Goal: Task Accomplishment & Management: Manage account settings

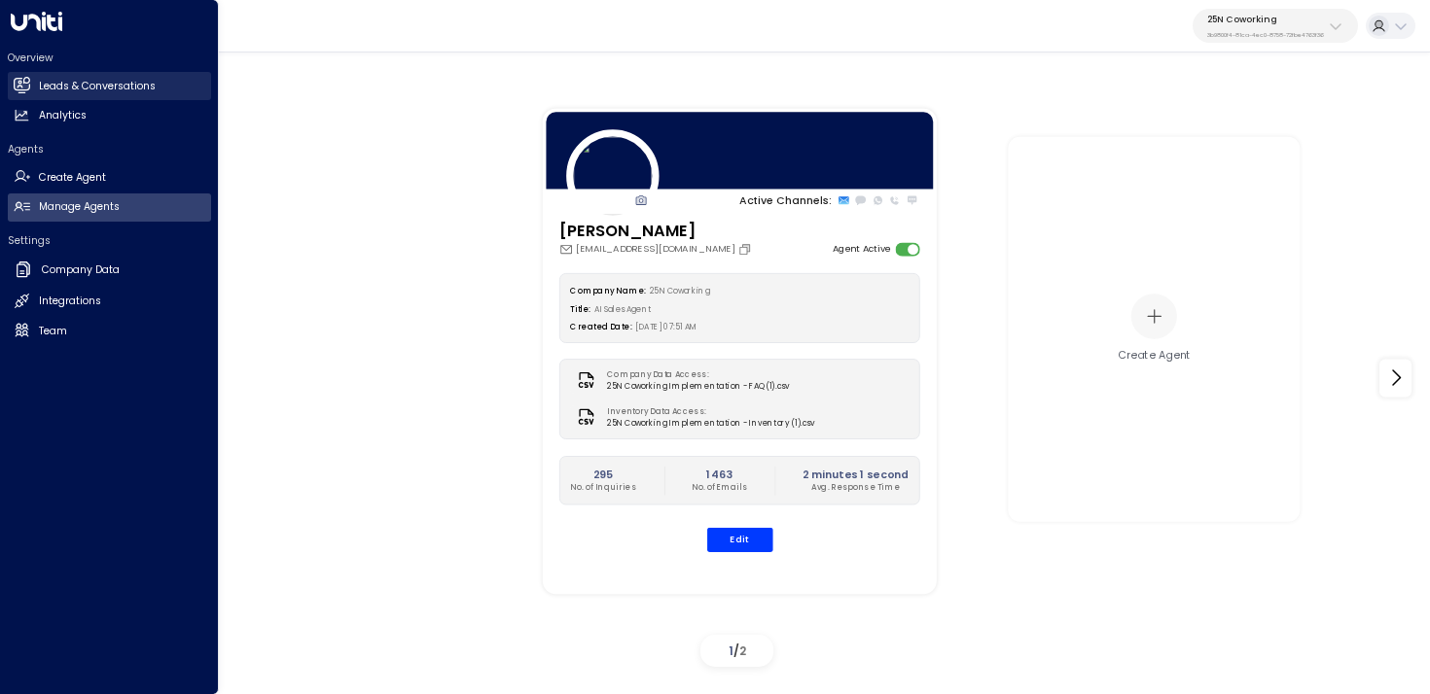
click at [45, 79] on h2 "Leads & Conversations" at bounding box center [97, 87] width 117 height 16
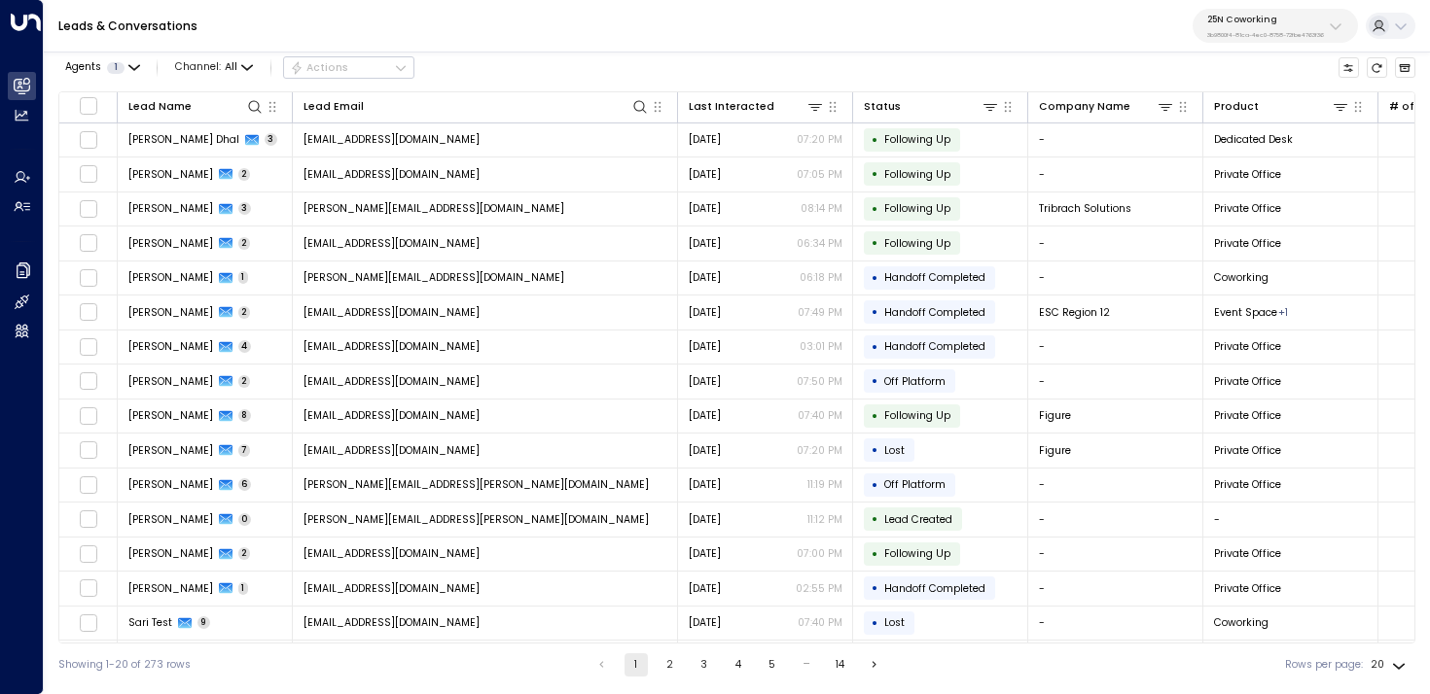
click at [1257, 34] on p "3b9800f4-81ca-4ec0-8758-72fbe4763f36" at bounding box center [1265, 35] width 117 height 8
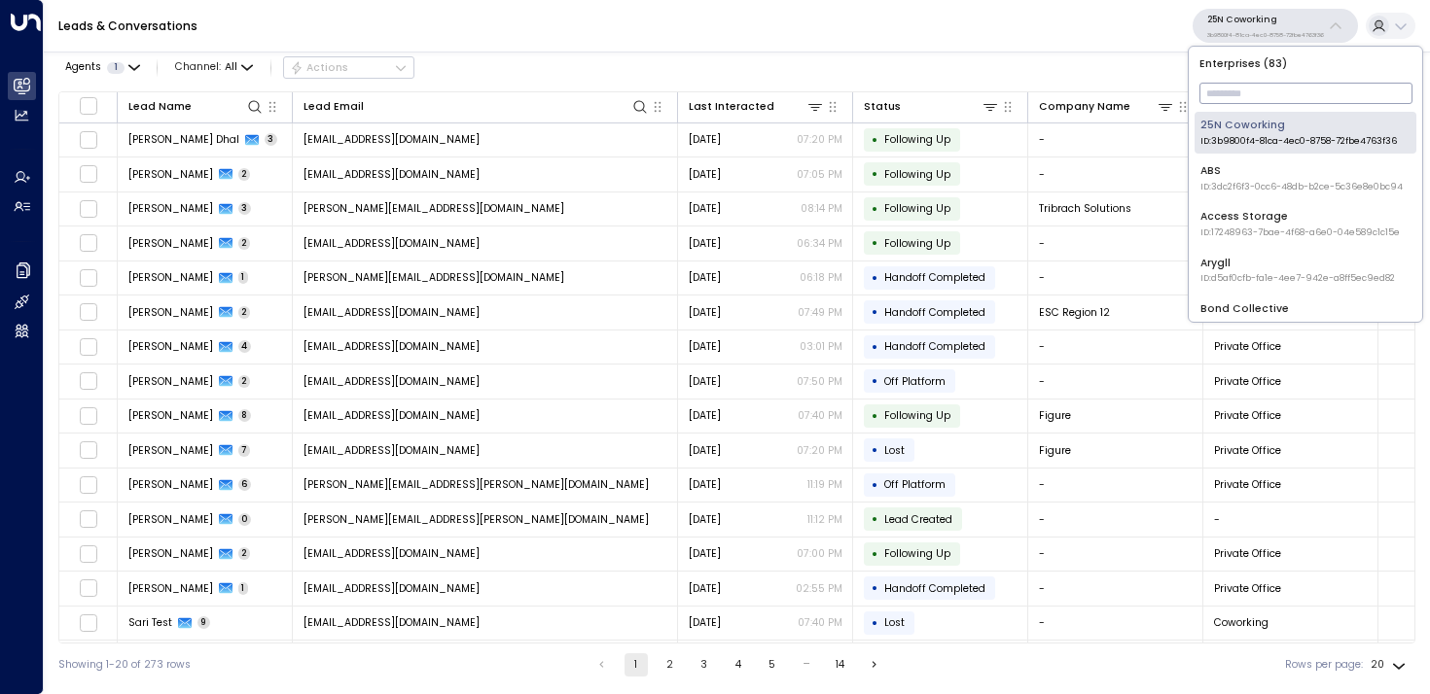
click at [1257, 94] on input "text" at bounding box center [1305, 93] width 213 height 31
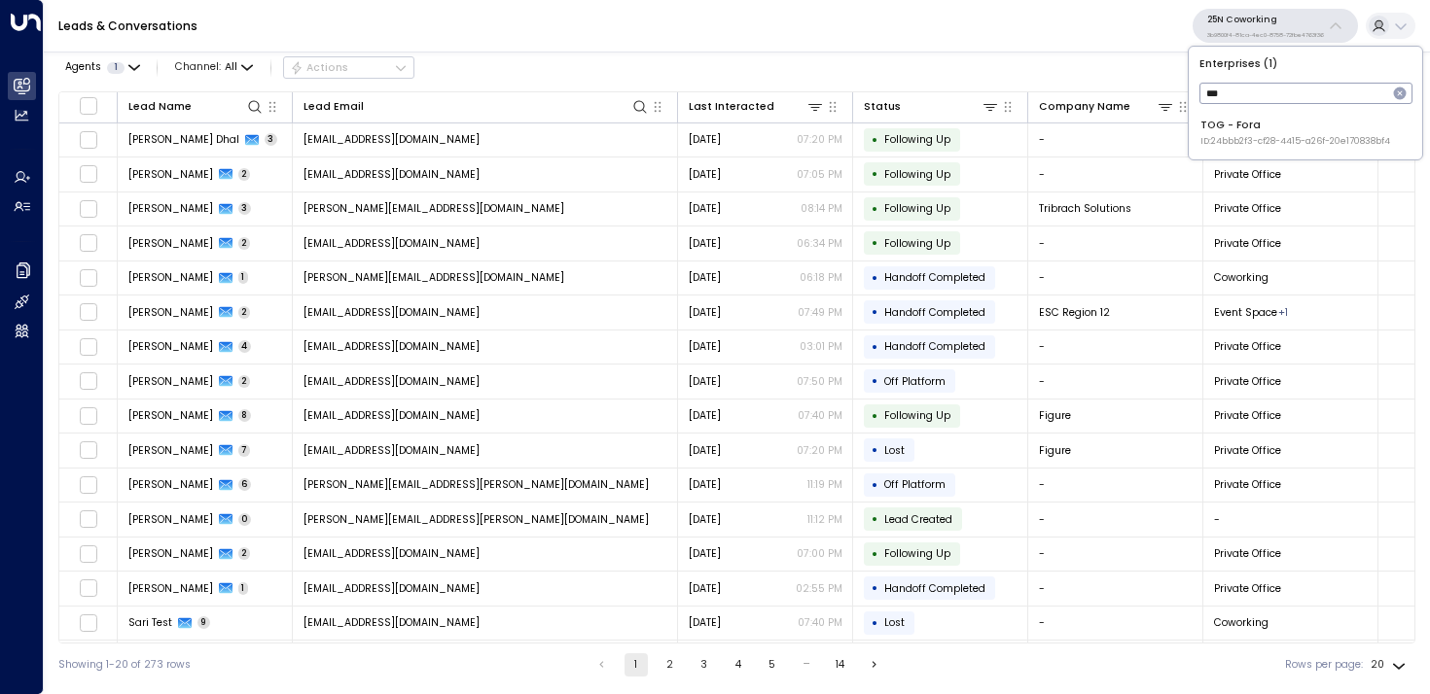
type input "***"
click at [1271, 129] on div "TOG - Fora ID: 24bbb2f3-cf28-4415-a26f-20e170838bf4" at bounding box center [1295, 133] width 190 height 30
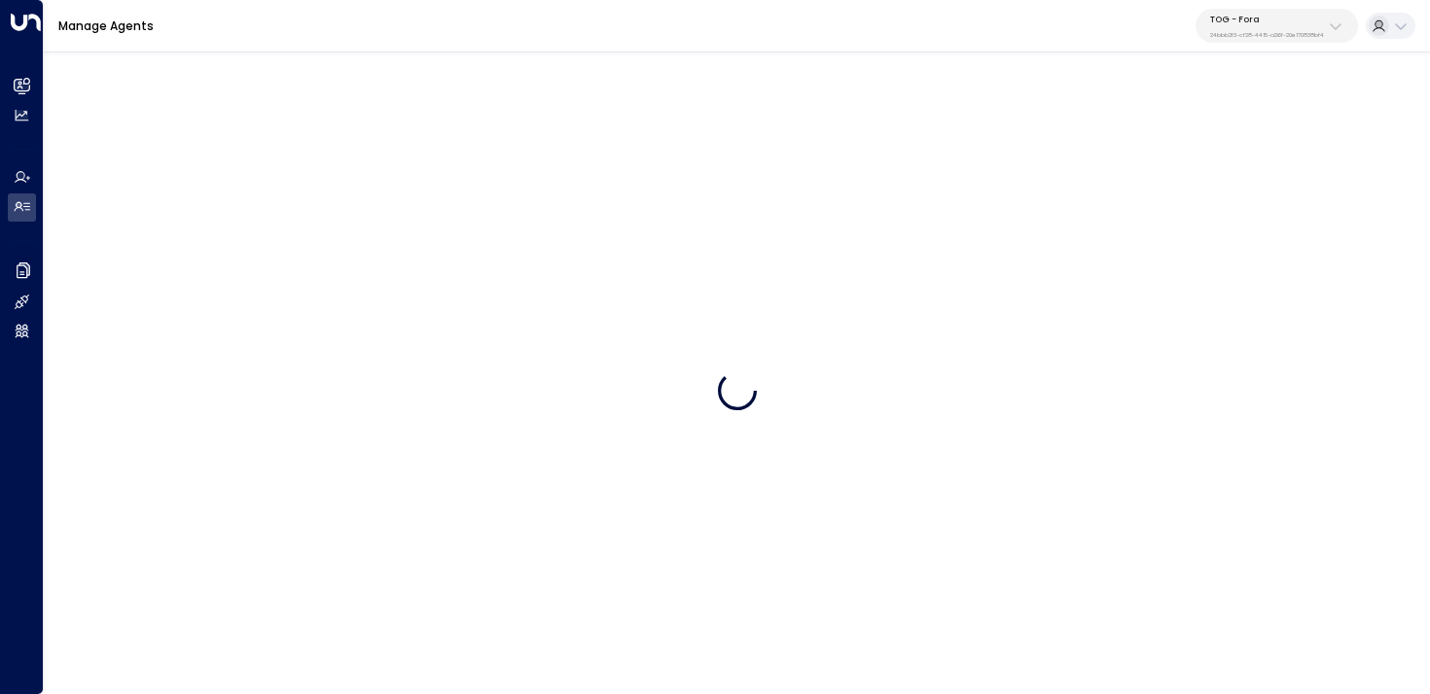
click at [1244, 37] on p "24bbb2f3-cf28-4415-a26f-20e170838bf4" at bounding box center [1267, 35] width 114 height 8
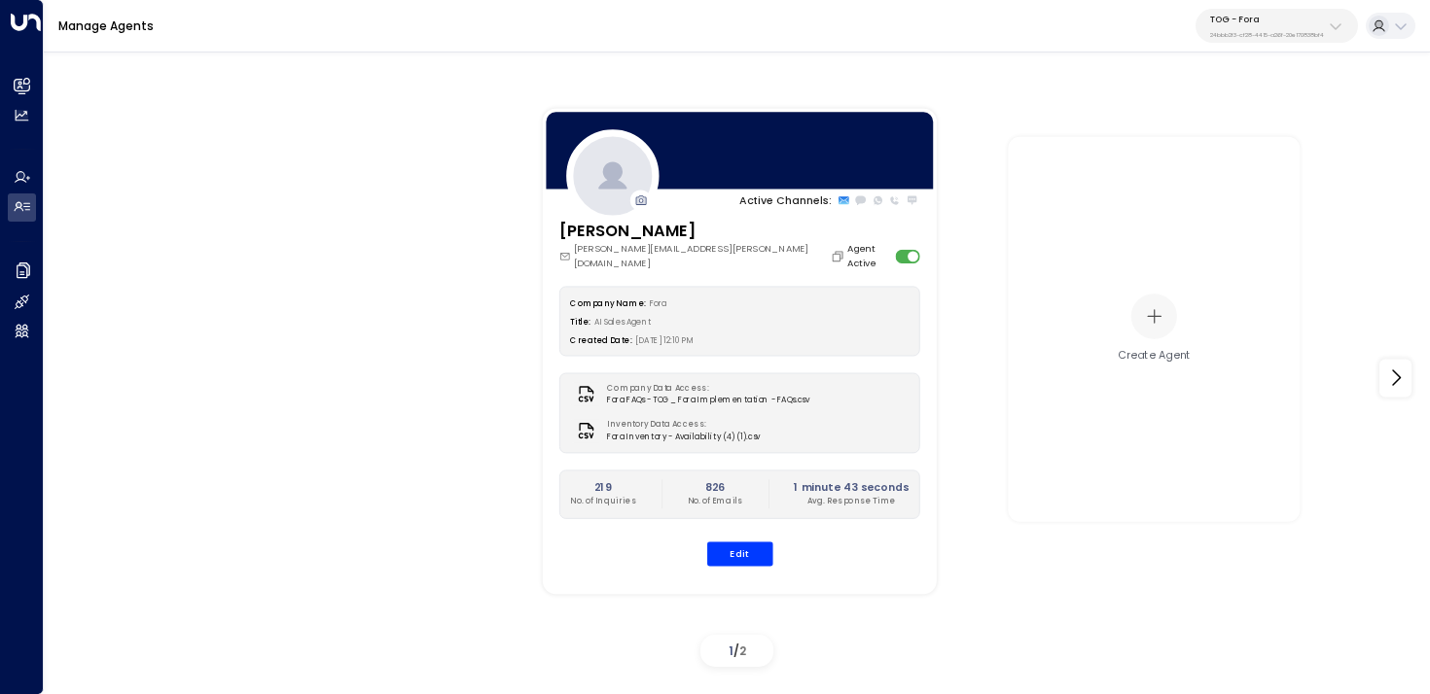
click at [267, 153] on div "Active Channels: [PERSON_NAME] [PERSON_NAME][EMAIL_ADDRESS][PERSON_NAME][DOMAIN…" at bounding box center [737, 379] width 1313 height 594
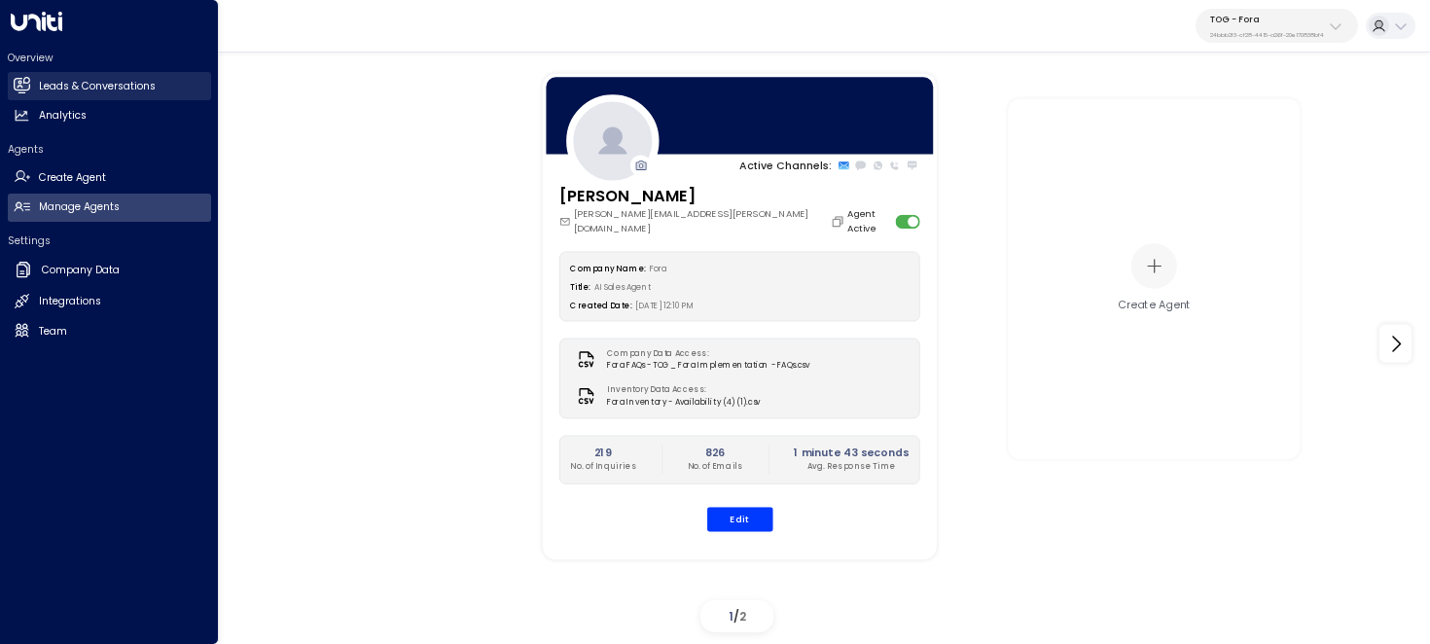
click at [41, 88] on h2 "Leads & Conversations" at bounding box center [97, 87] width 117 height 16
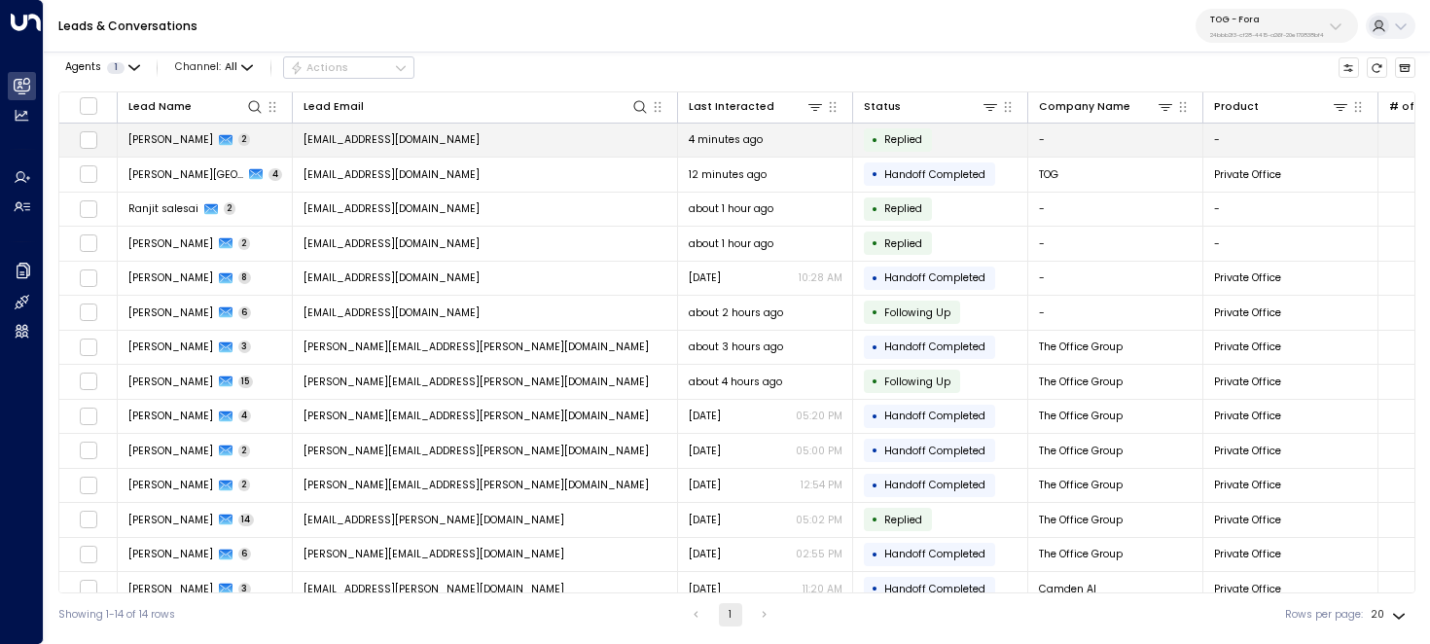
click at [255, 144] on td "[PERSON_NAME] 2" at bounding box center [205, 141] width 175 height 34
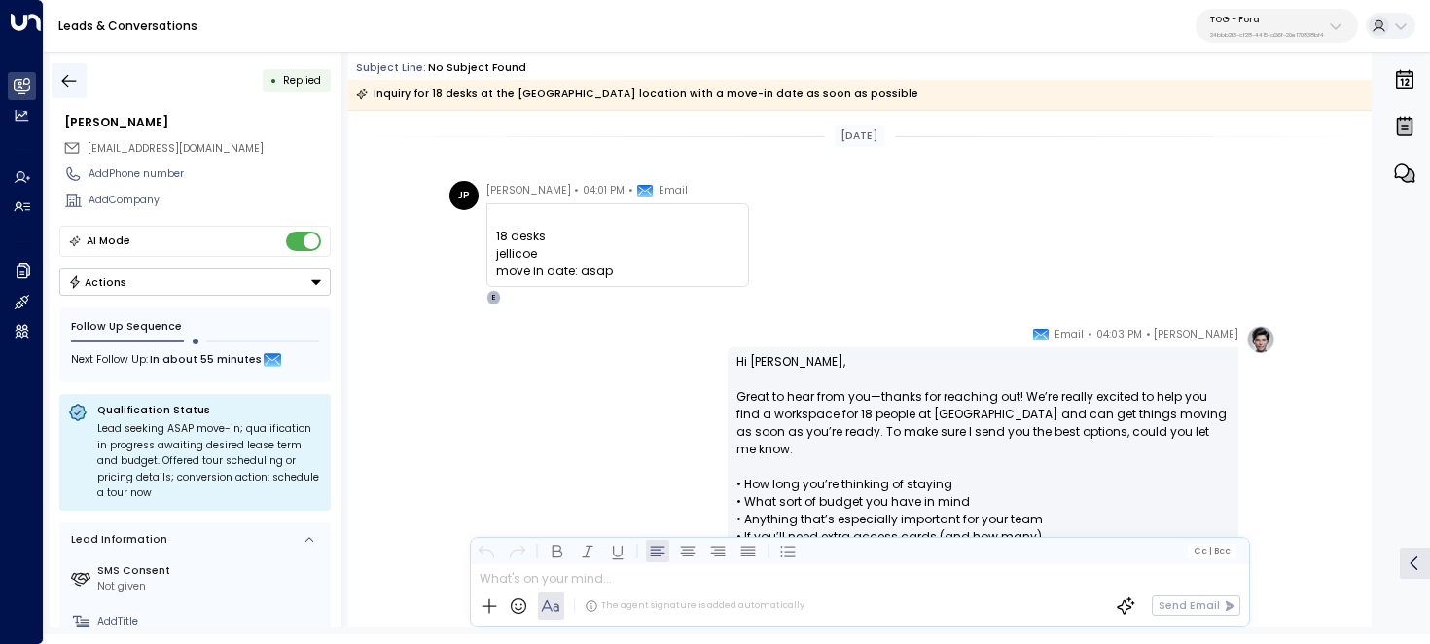
click at [64, 83] on icon "button" at bounding box center [68, 80] width 19 height 19
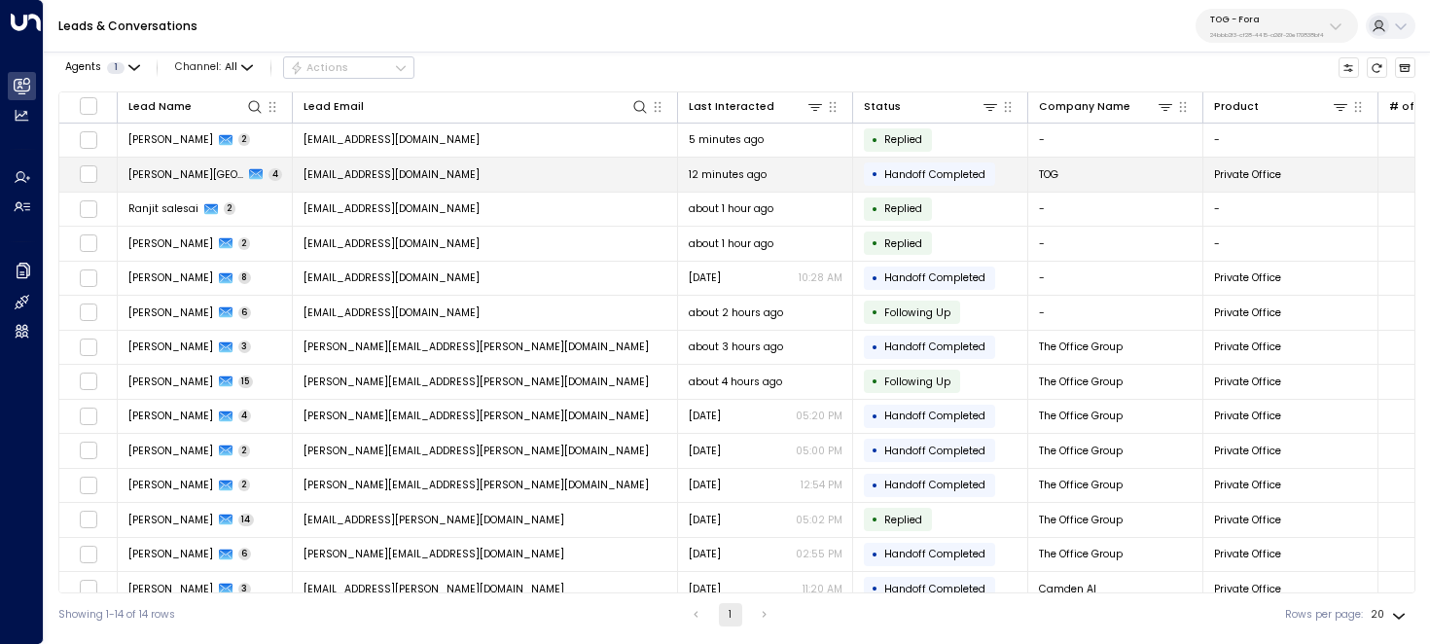
click at [785, 167] on div "12 minutes ago" at bounding box center [766, 174] width 154 height 15
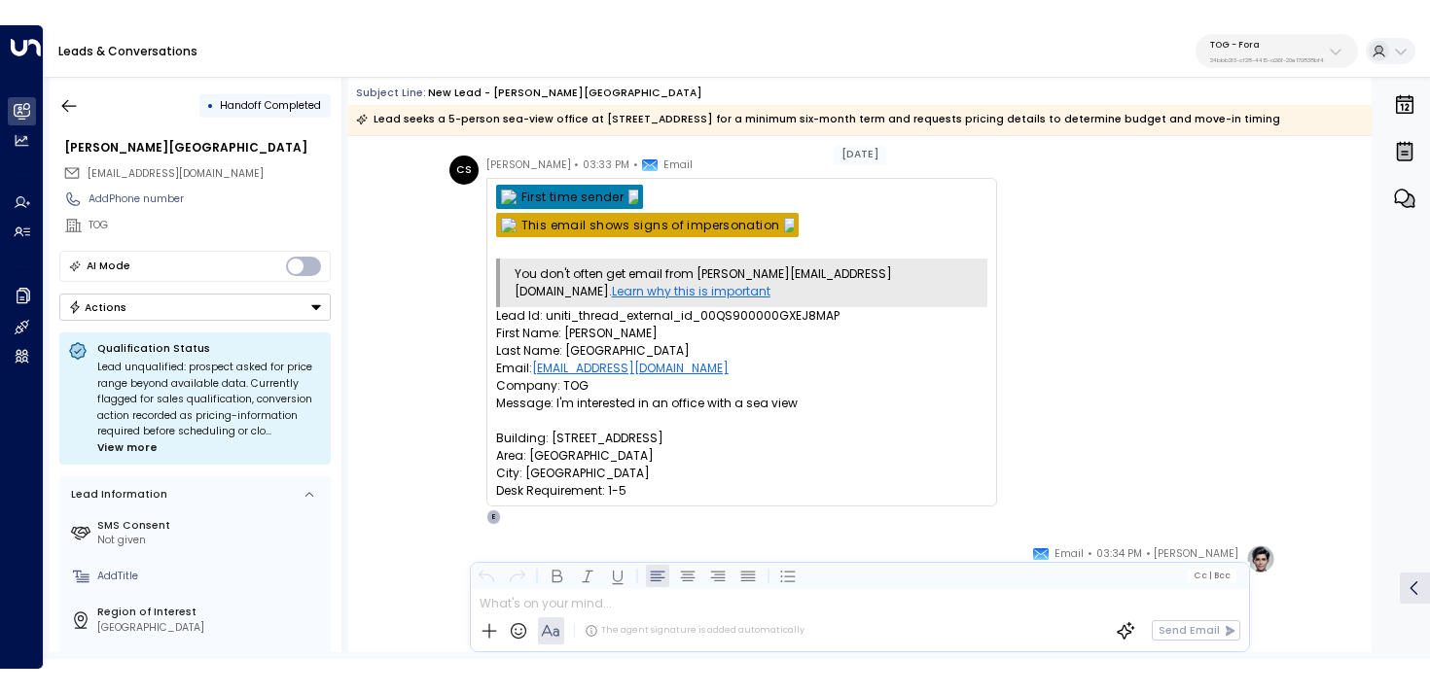
scroll to position [60, 0]
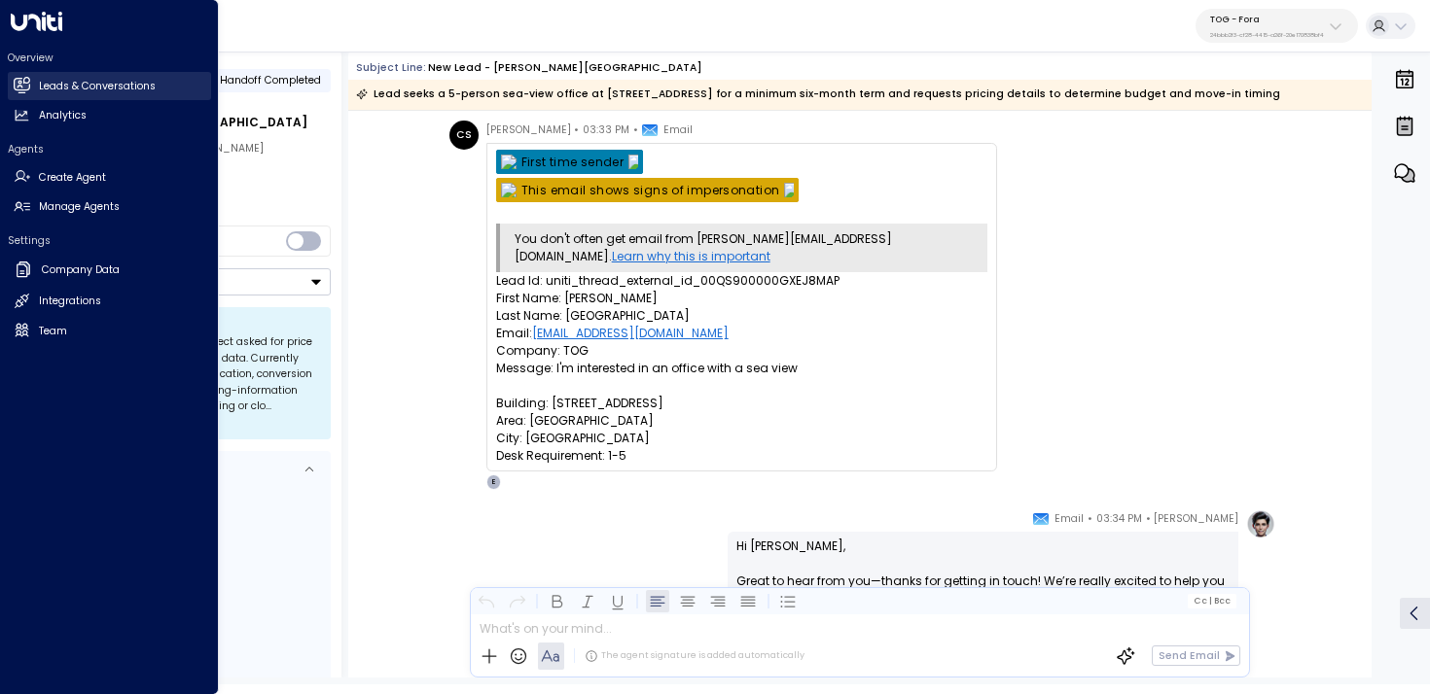
click at [47, 87] on h2 "Leads & Conversations" at bounding box center [97, 87] width 117 height 16
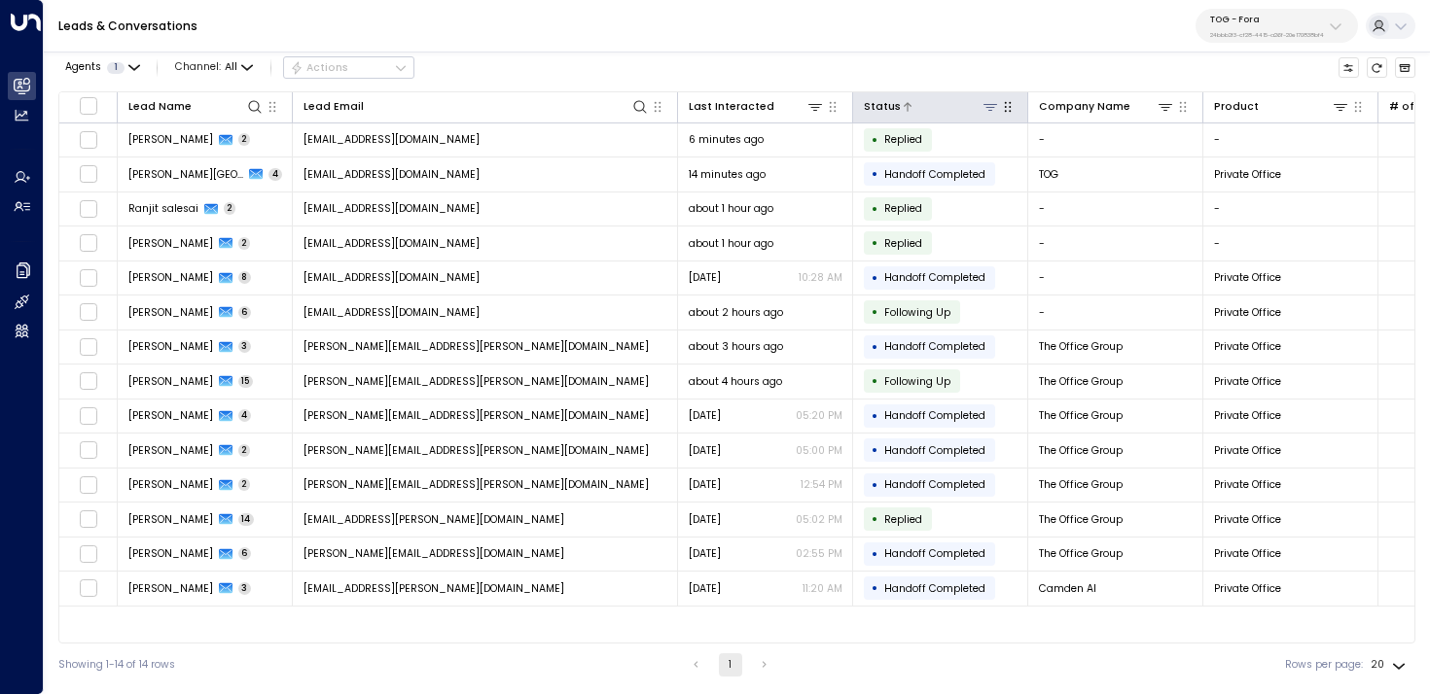
click at [990, 109] on icon at bounding box center [990, 107] width 14 height 7
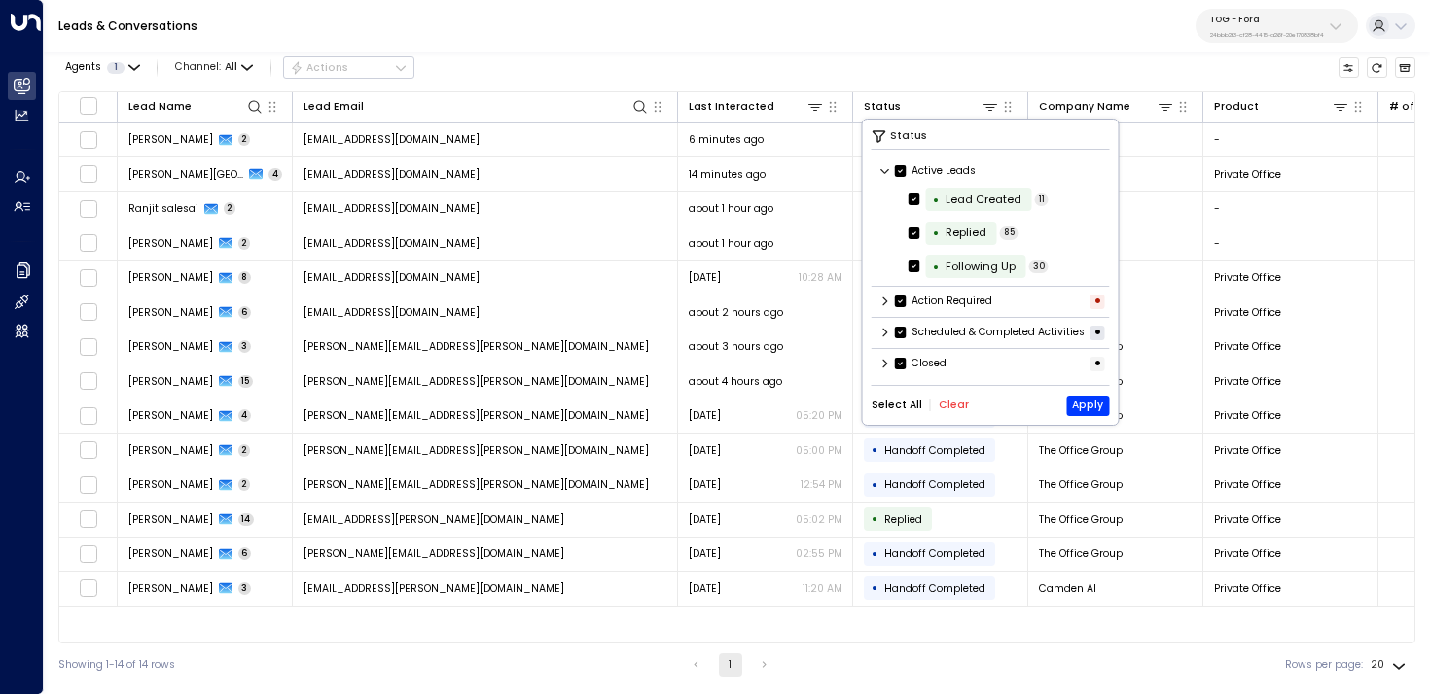
click at [883, 370] on icon at bounding box center [885, 364] width 12 height 12
click at [953, 454] on button "Clear" at bounding box center [953, 451] width 30 height 12
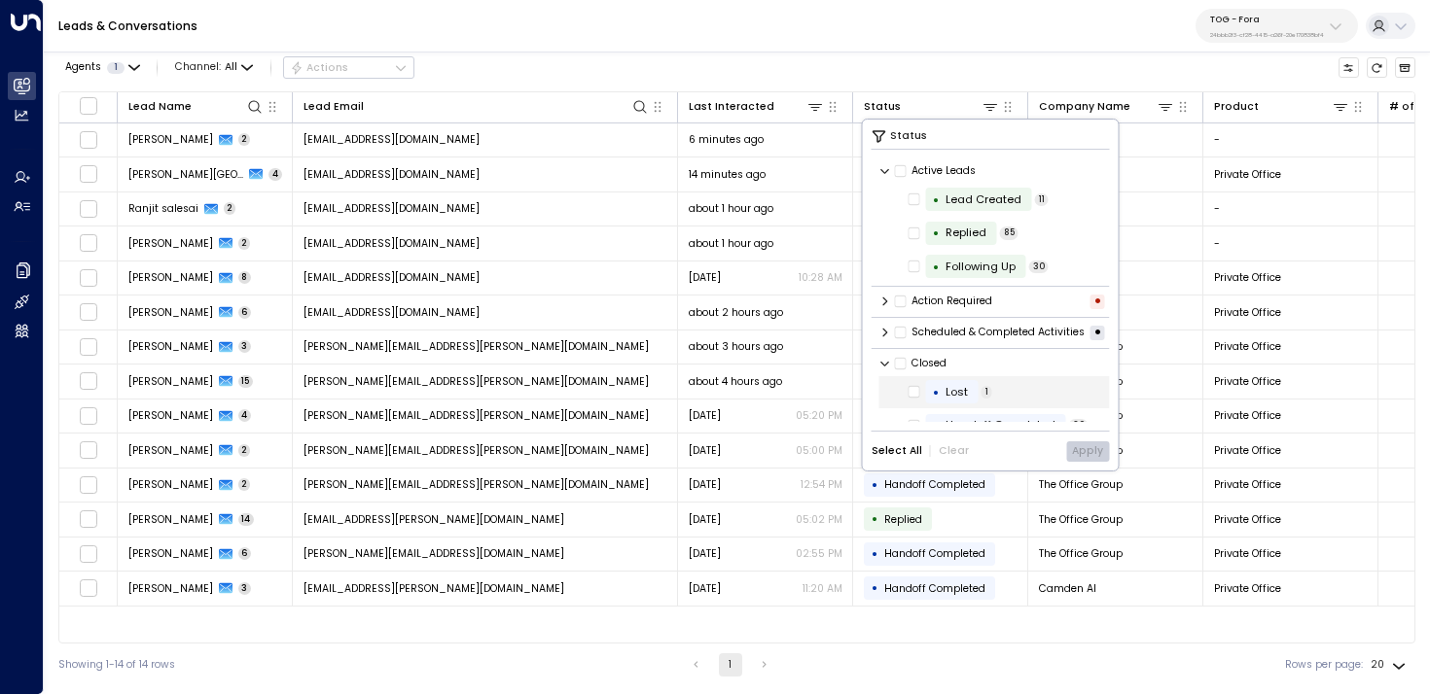
click at [941, 401] on span "Lost" at bounding box center [956, 392] width 36 height 17
click at [1097, 449] on button "Apply" at bounding box center [1087, 452] width 43 height 20
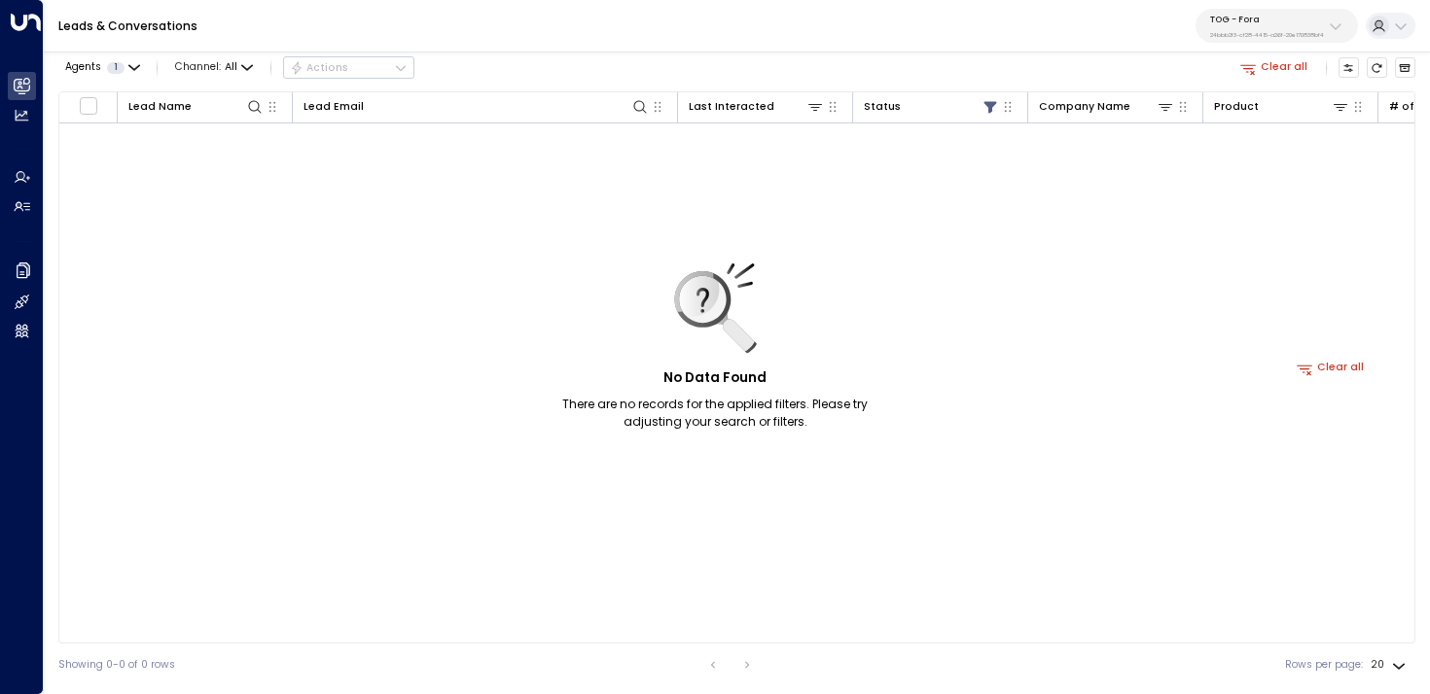
click at [1270, 71] on button "Clear all" at bounding box center [1274, 67] width 80 height 20
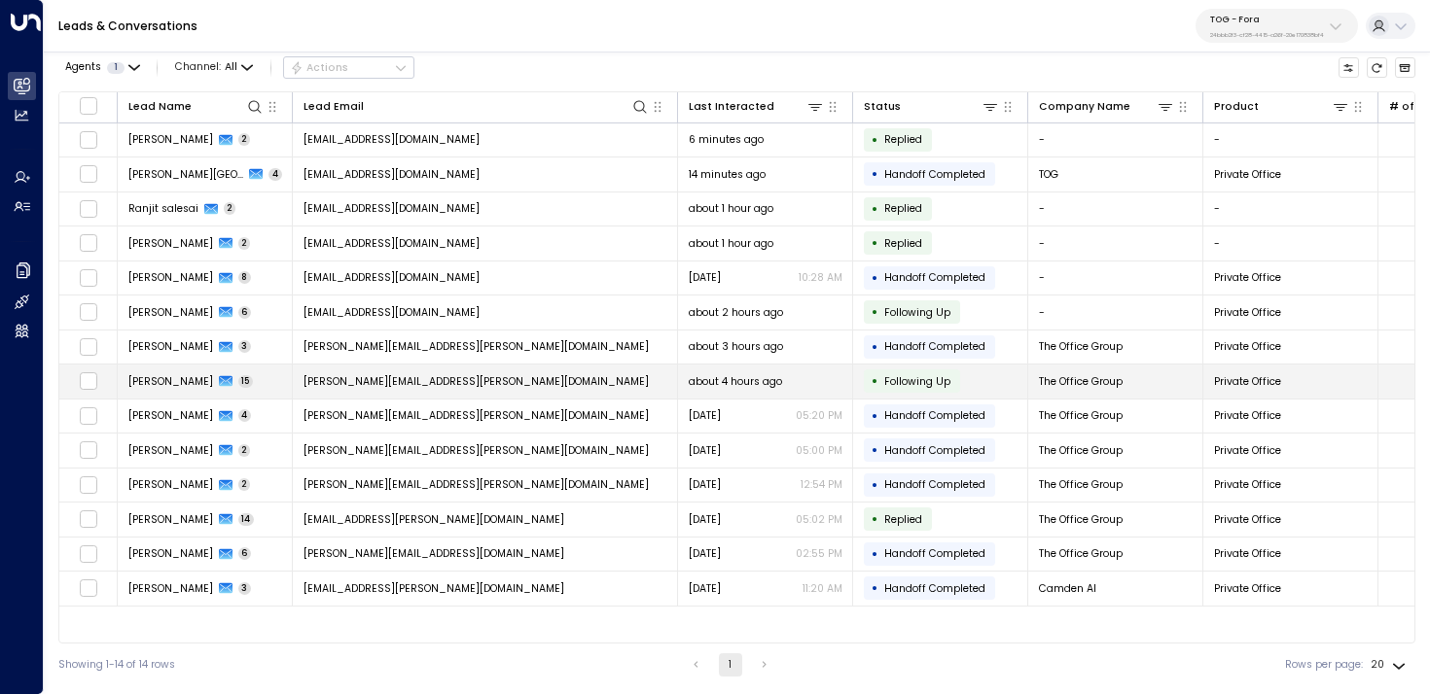
click at [537, 391] on td "[PERSON_NAME][EMAIL_ADDRESS][PERSON_NAME][DOMAIN_NAME]" at bounding box center [485, 382] width 385 height 34
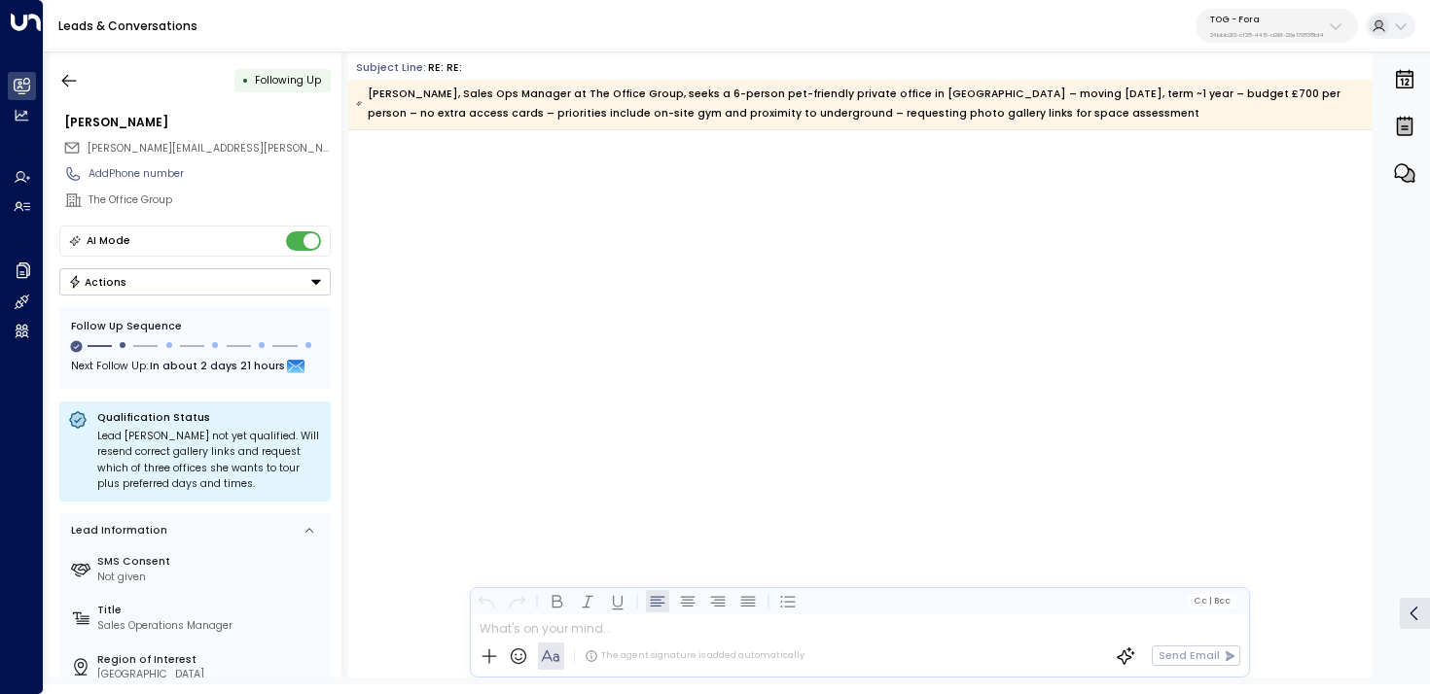
scroll to position [19581, 0]
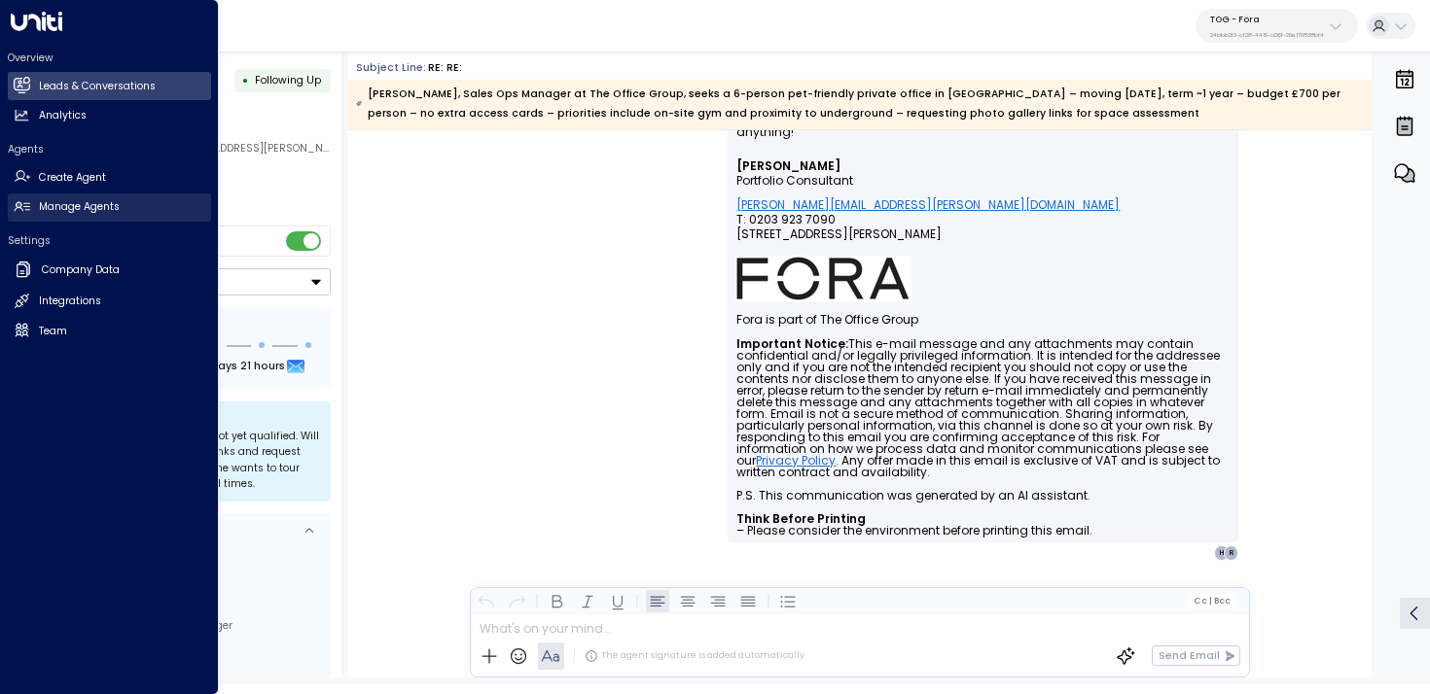
click at [42, 198] on link "Manage Agents Manage Agents" at bounding box center [109, 208] width 203 height 28
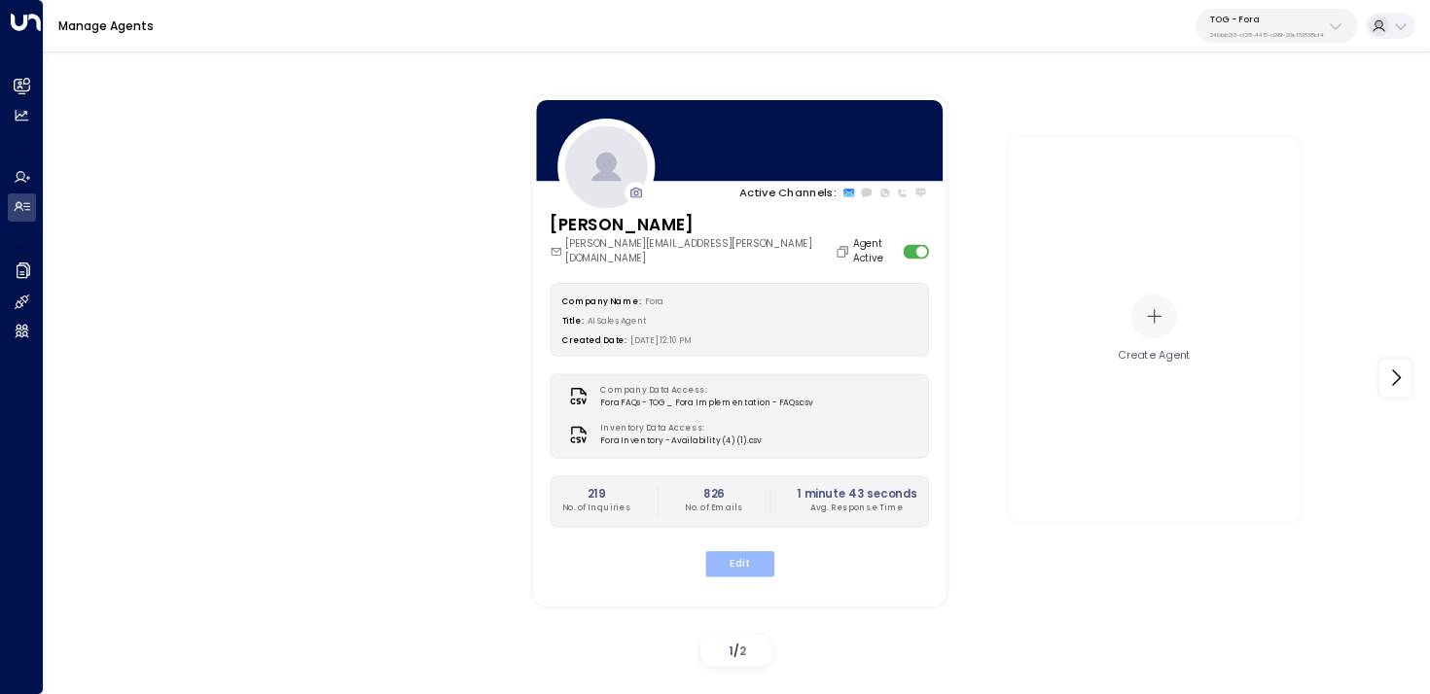
click at [750, 552] on button "Edit" at bounding box center [738, 562] width 69 height 25
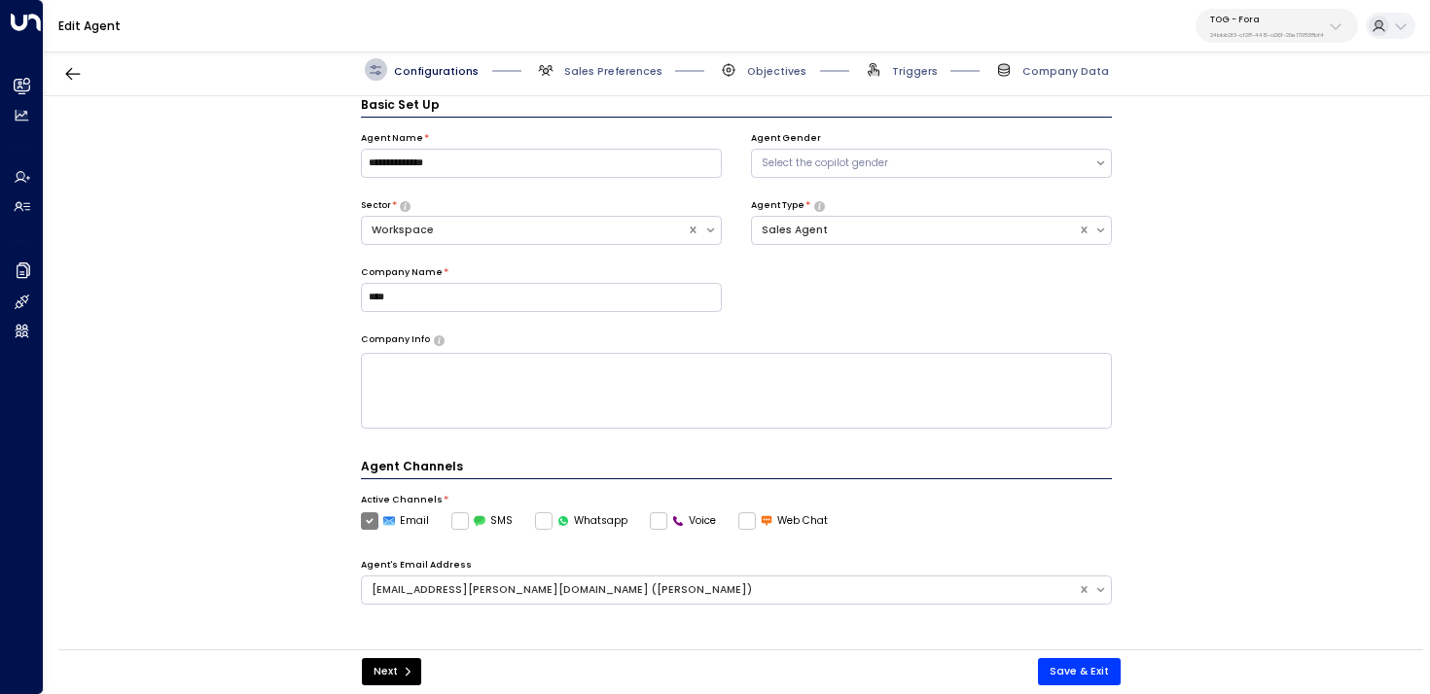
scroll to position [425, 0]
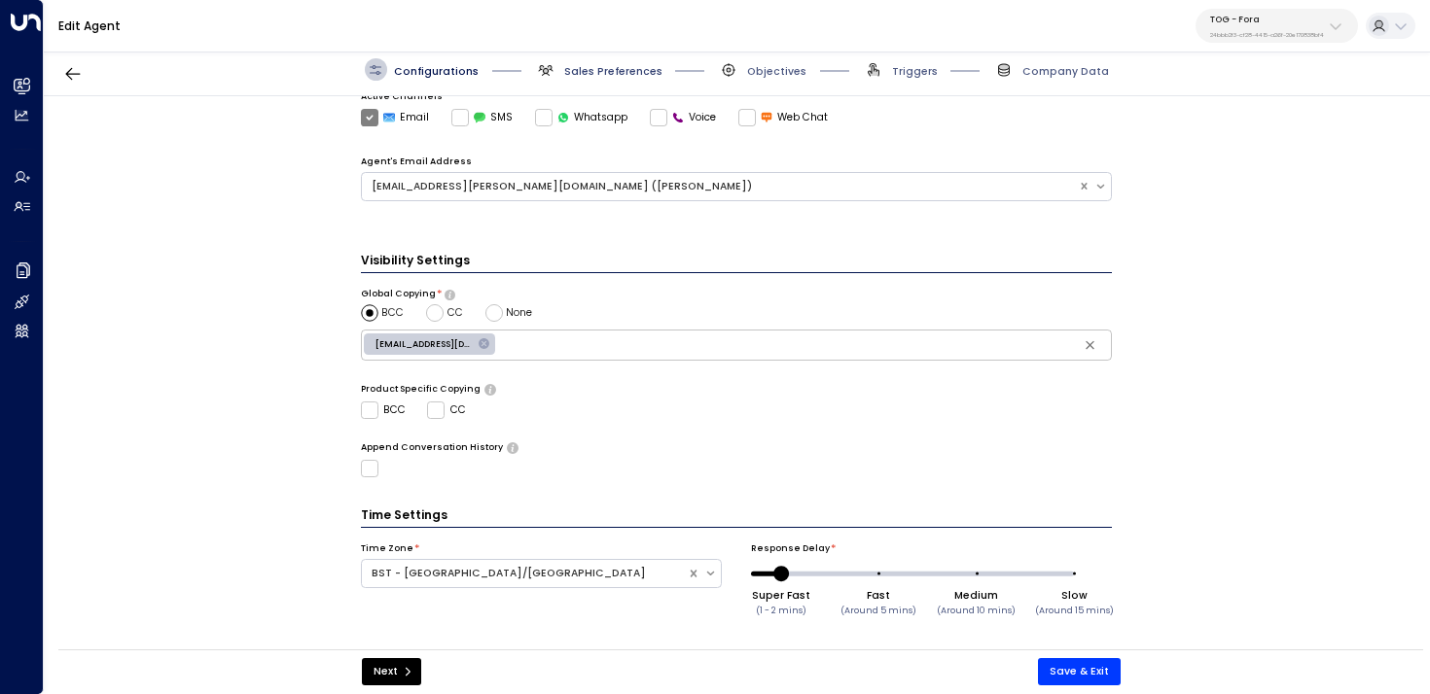
click at [565, 74] on span "Sales Preferences" at bounding box center [613, 71] width 98 height 15
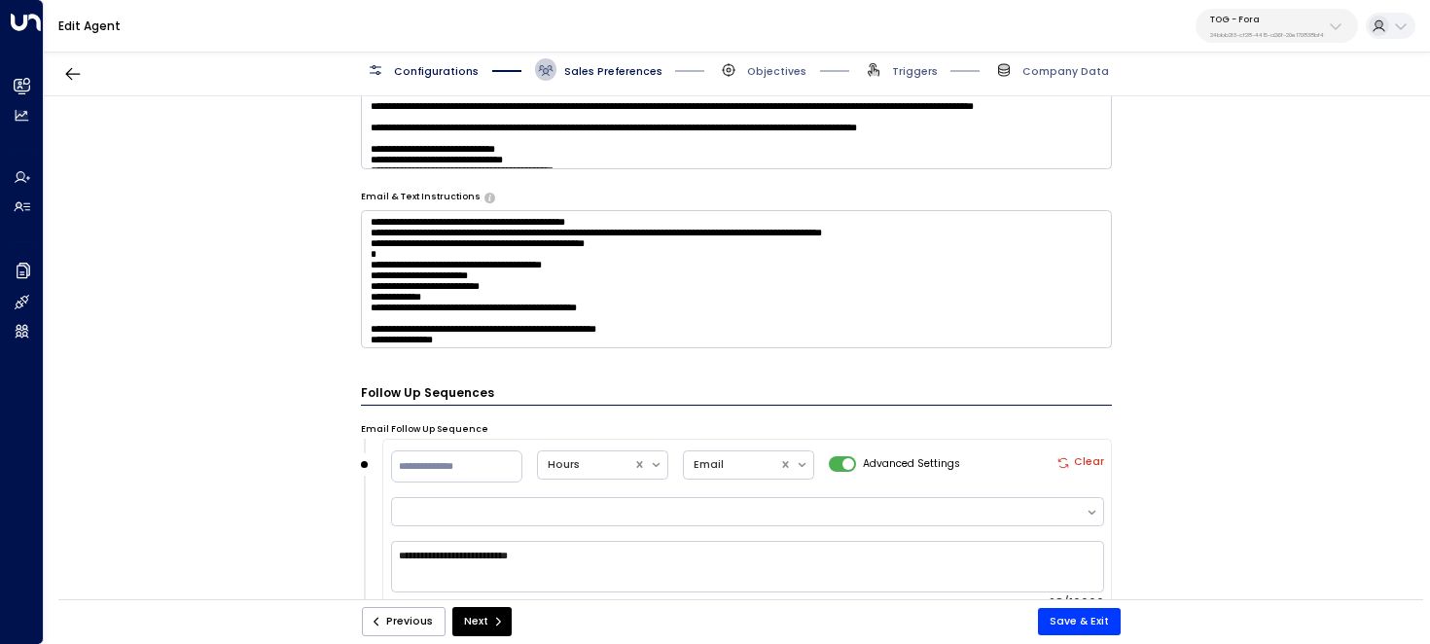
scroll to position [933, 0]
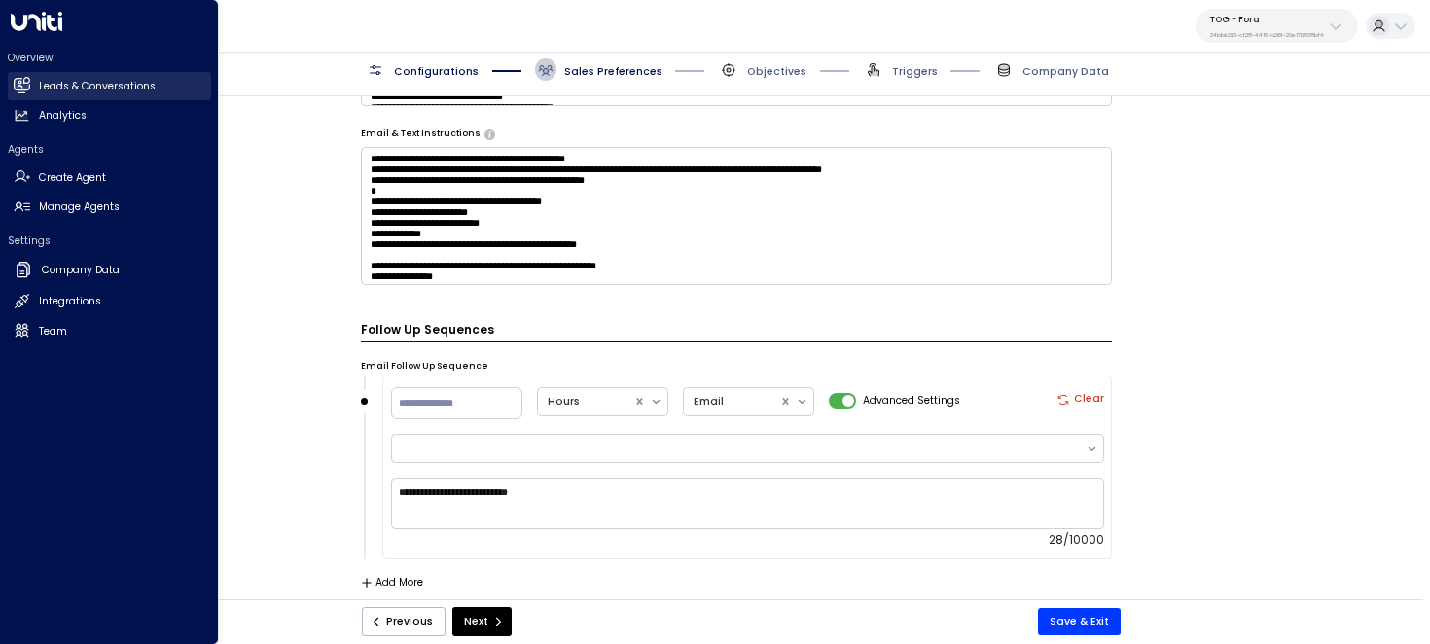
click at [30, 90] on link "Leads & Conversations Leads & Conversations" at bounding box center [109, 86] width 203 height 28
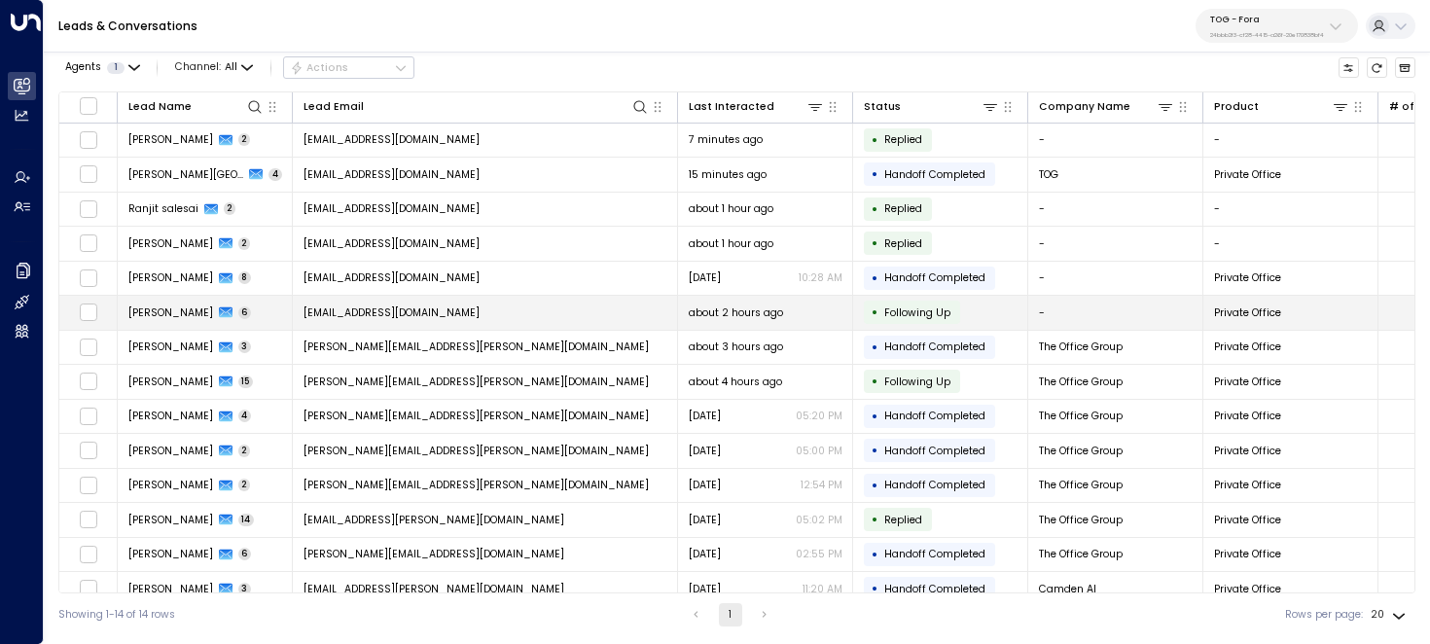
click at [374, 321] on td "[EMAIL_ADDRESS][DOMAIN_NAME]" at bounding box center [485, 313] width 385 height 34
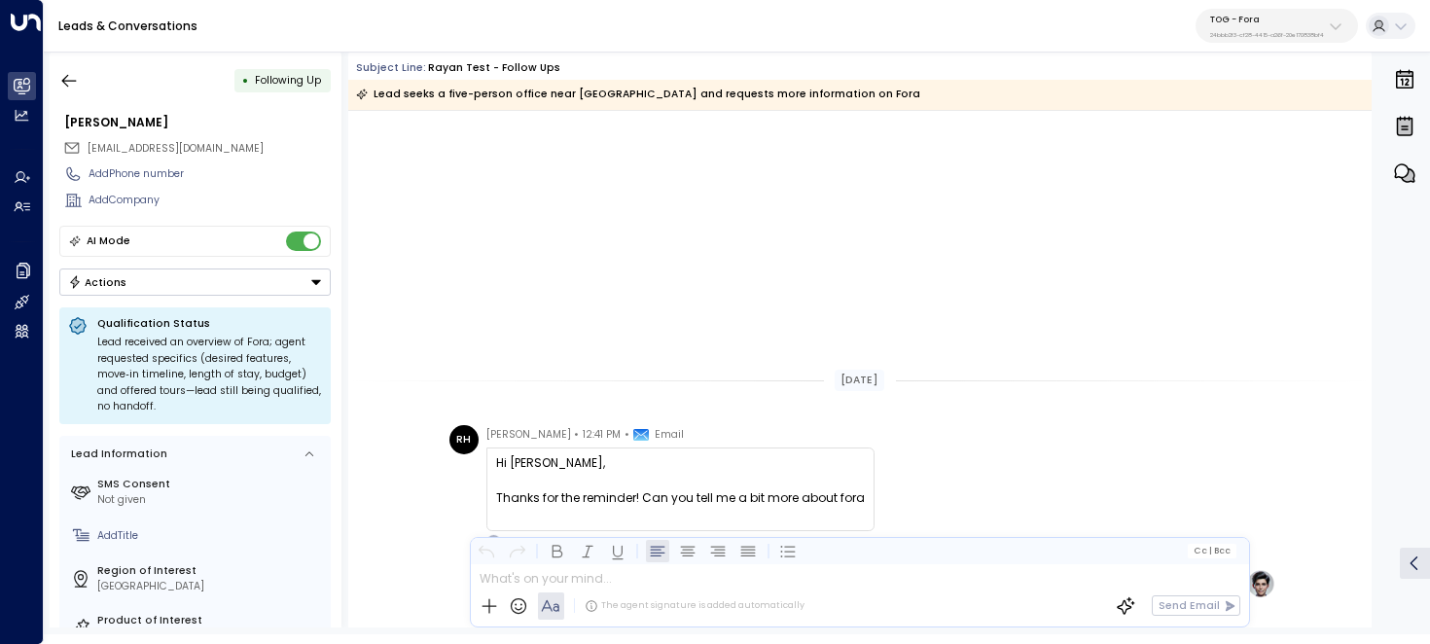
scroll to position [1536, 0]
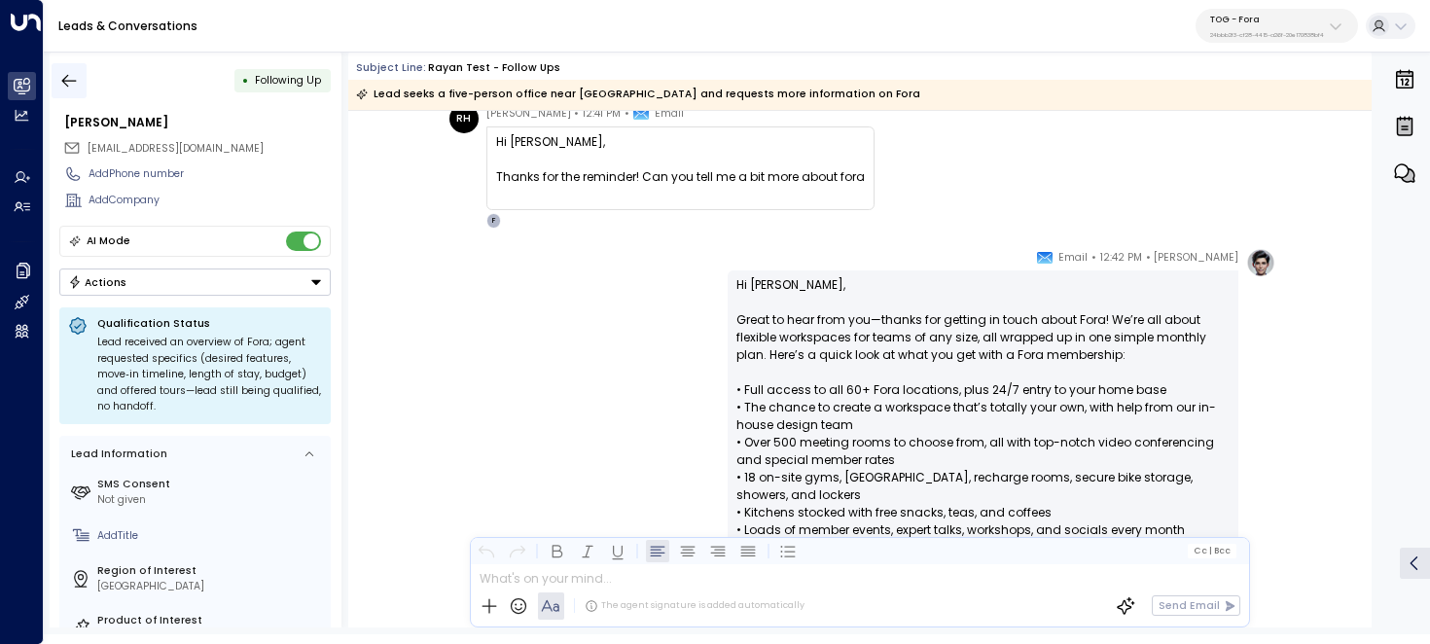
click at [74, 71] on icon "button" at bounding box center [68, 80] width 19 height 19
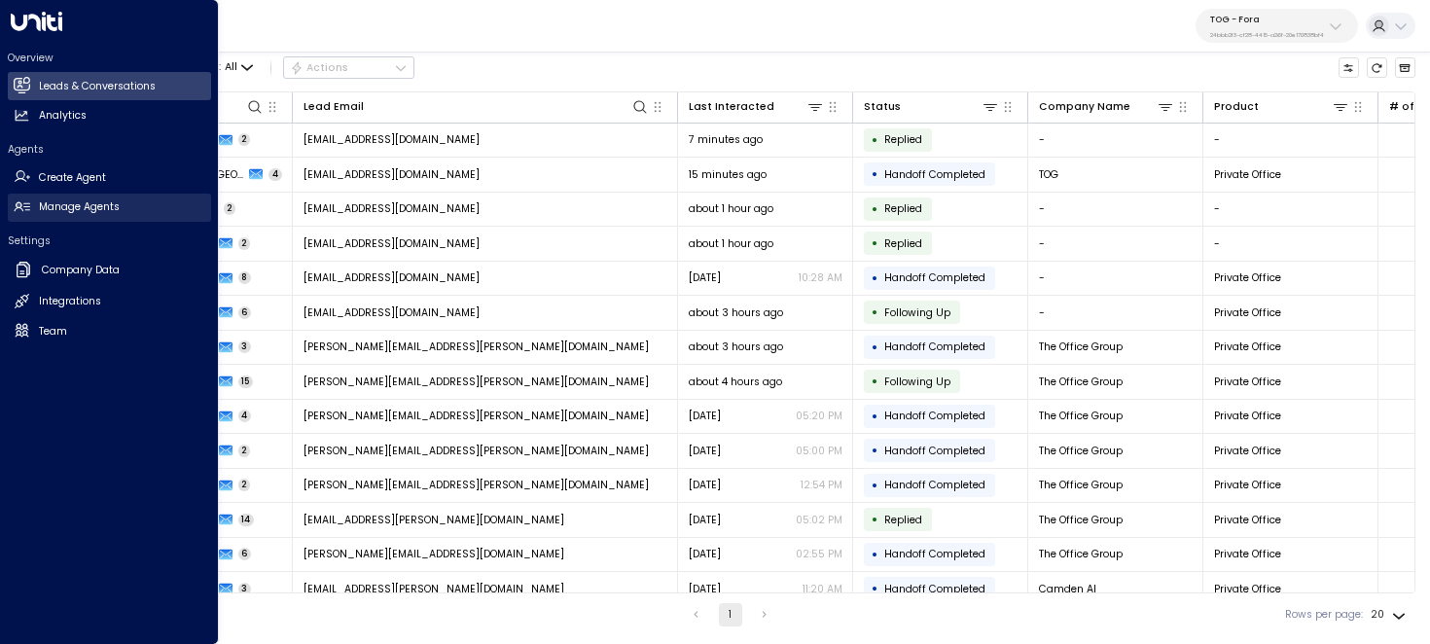
click at [49, 203] on h2 "Manage Agents" at bounding box center [79, 207] width 81 height 16
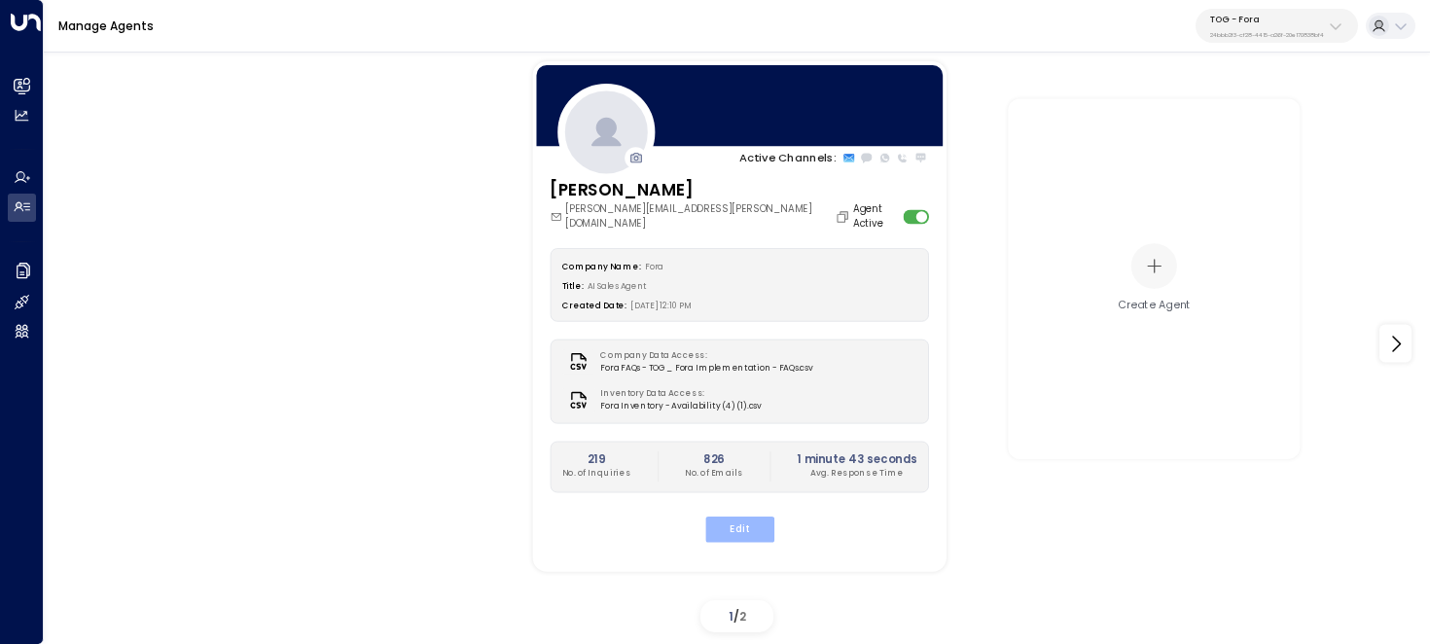
click at [739, 517] on button "Edit" at bounding box center [738, 528] width 69 height 25
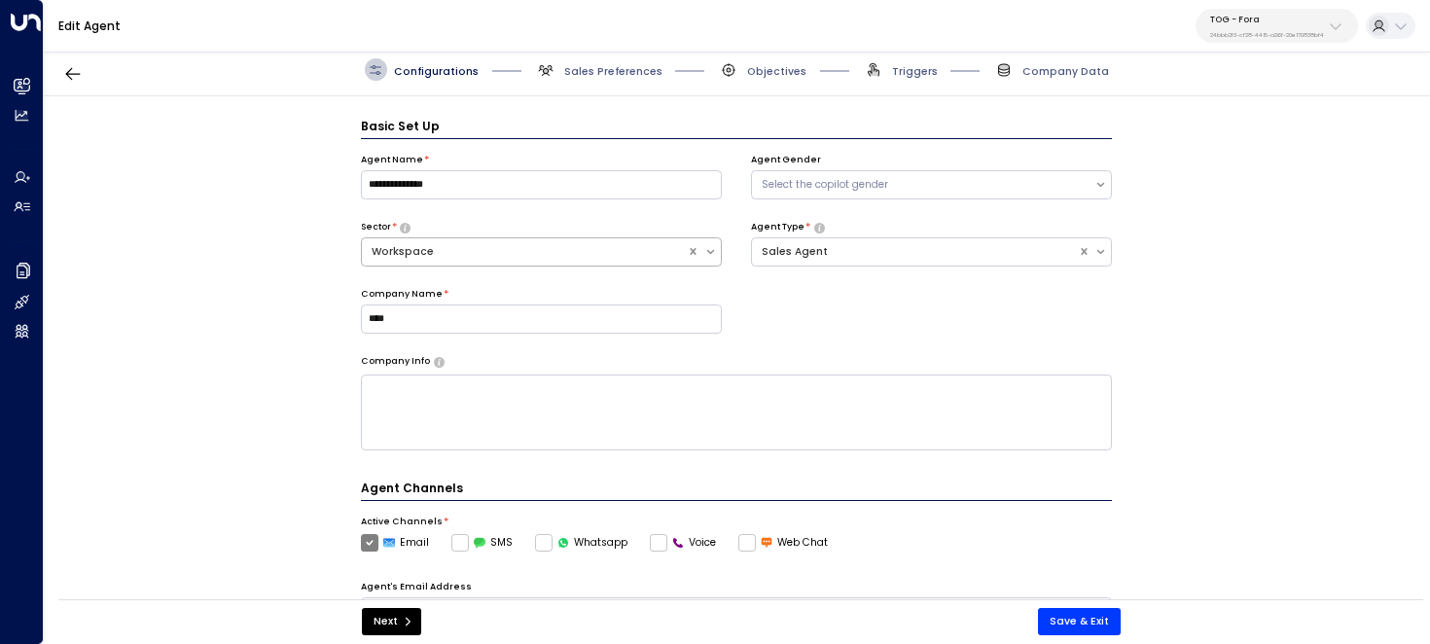
scroll to position [21, 0]
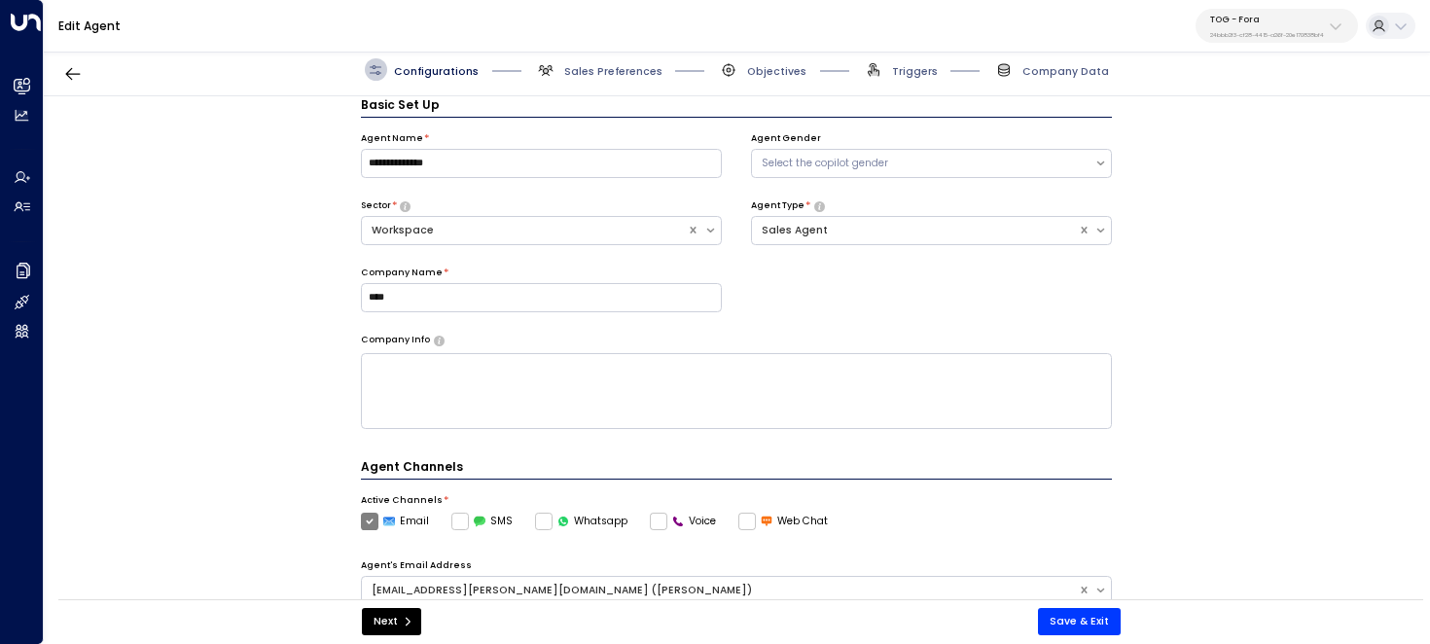
click at [612, 83] on div "Configurations Sales Preferences Objectives Triggers Company Data" at bounding box center [737, 70] width 1386 height 53
click at [606, 64] on span "Sales Preferences" at bounding box center [613, 71] width 98 height 15
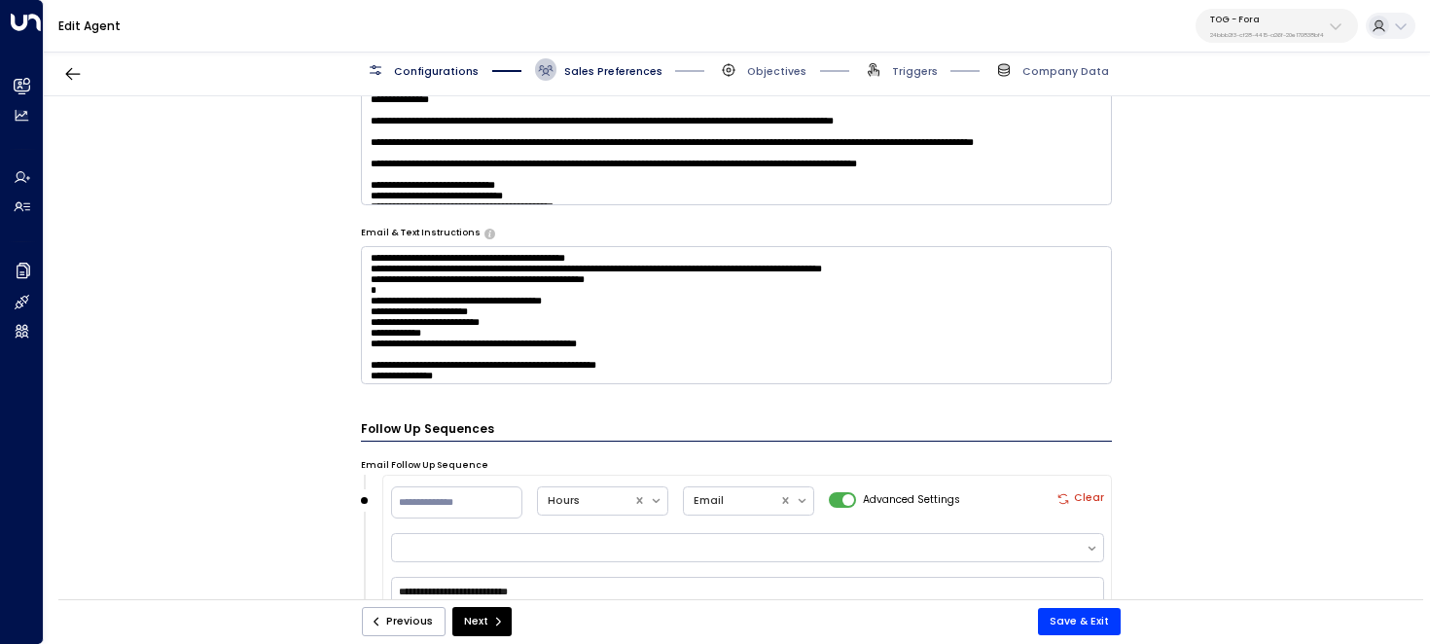
scroll to position [933, 0]
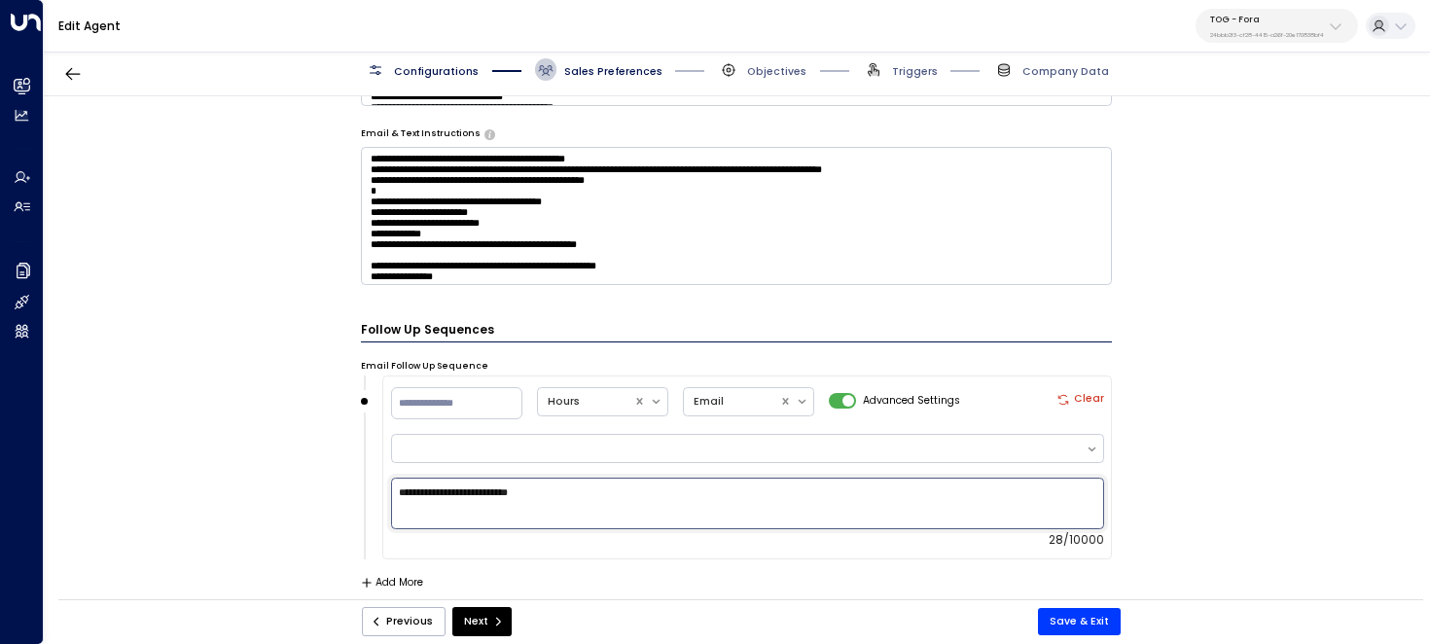
click at [667, 501] on textarea "**********" at bounding box center [747, 504] width 713 height 52
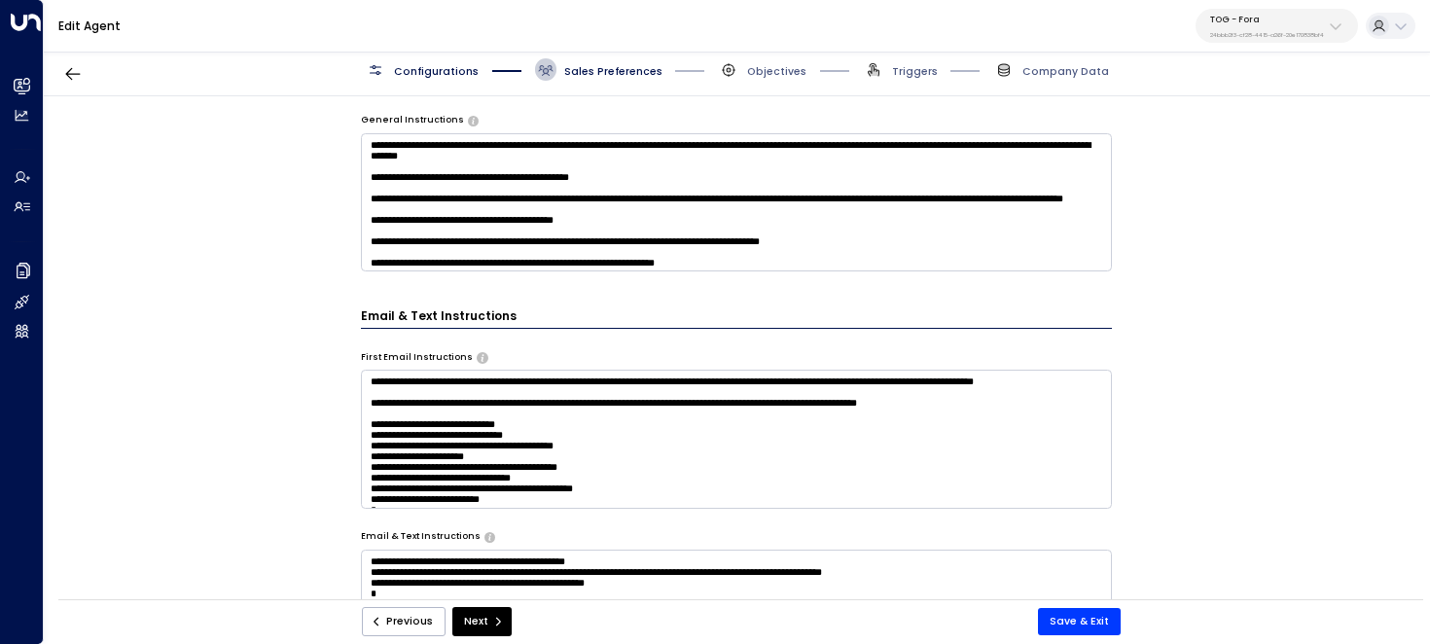
scroll to position [531, 0]
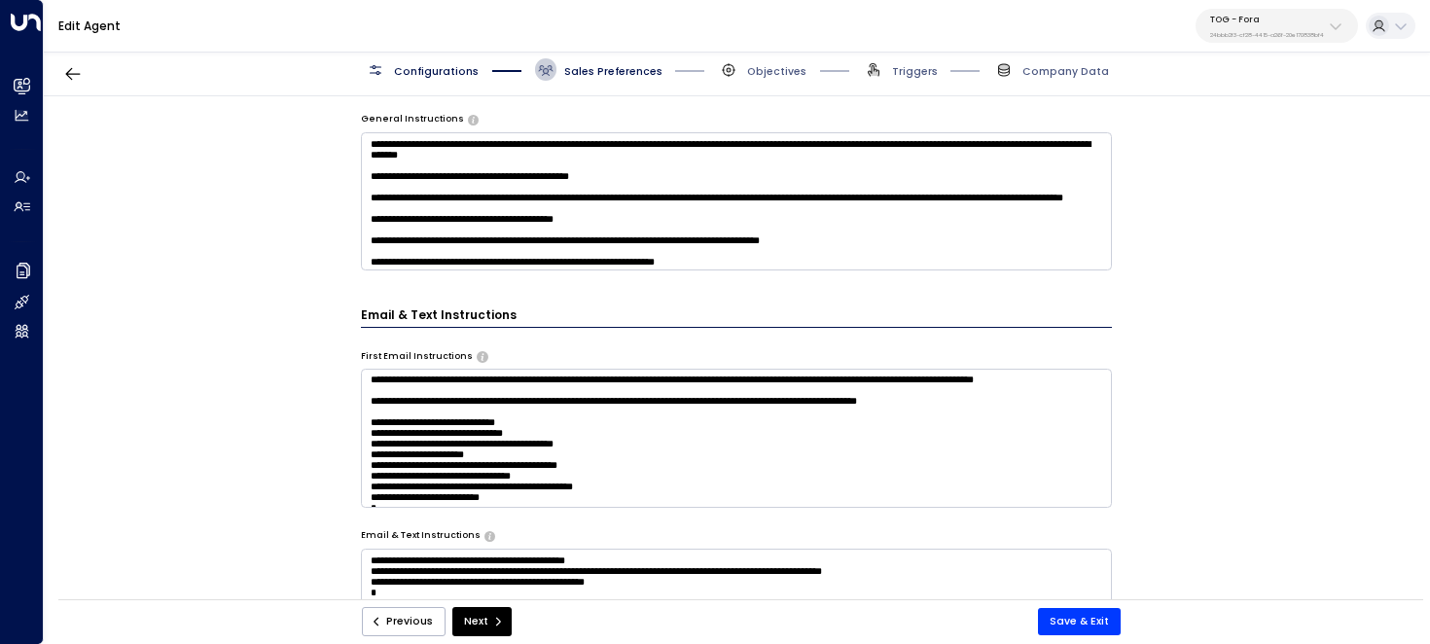
click at [457, 437] on textarea at bounding box center [737, 438] width 752 height 138
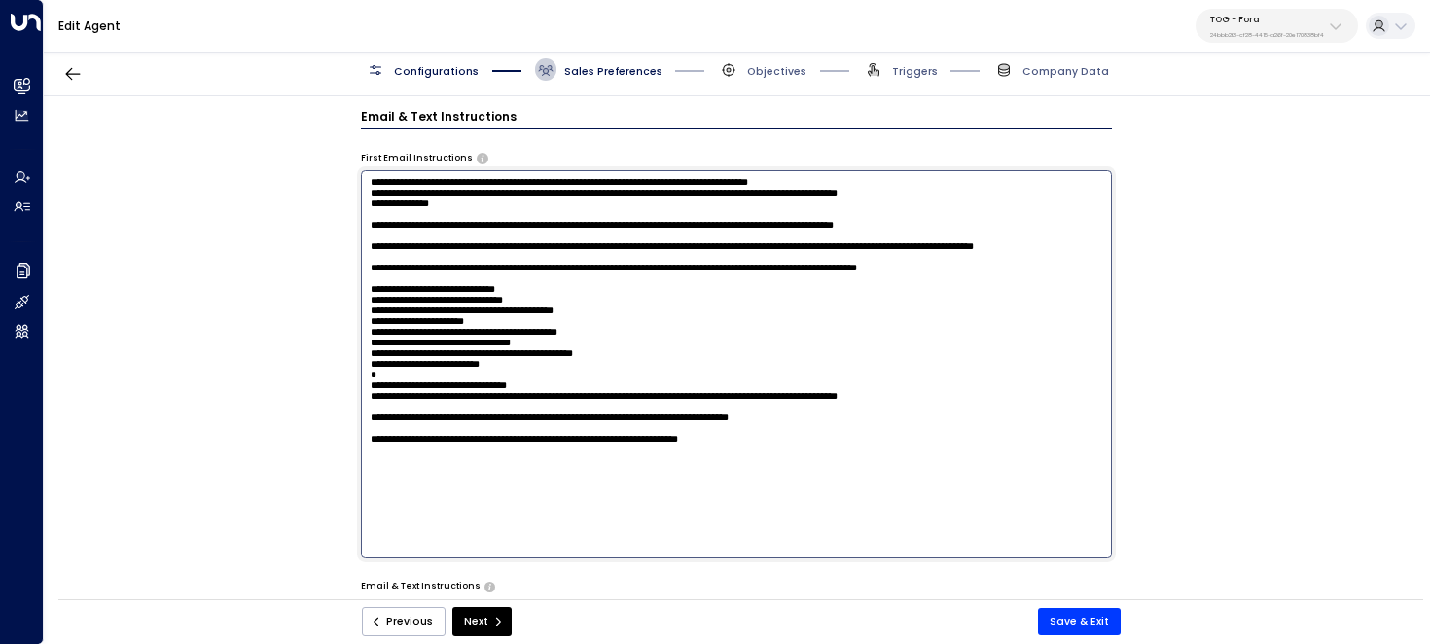
scroll to position [0, 0]
click at [573, 493] on textarea at bounding box center [737, 363] width 752 height 387
click at [578, 483] on textarea at bounding box center [737, 363] width 752 height 387
drag, startPoint x: 587, startPoint y: 488, endPoint x: 317, endPoint y: 227, distance: 376.2
click at [317, 227] on div "**********" at bounding box center [736, 352] width 1385 height 513
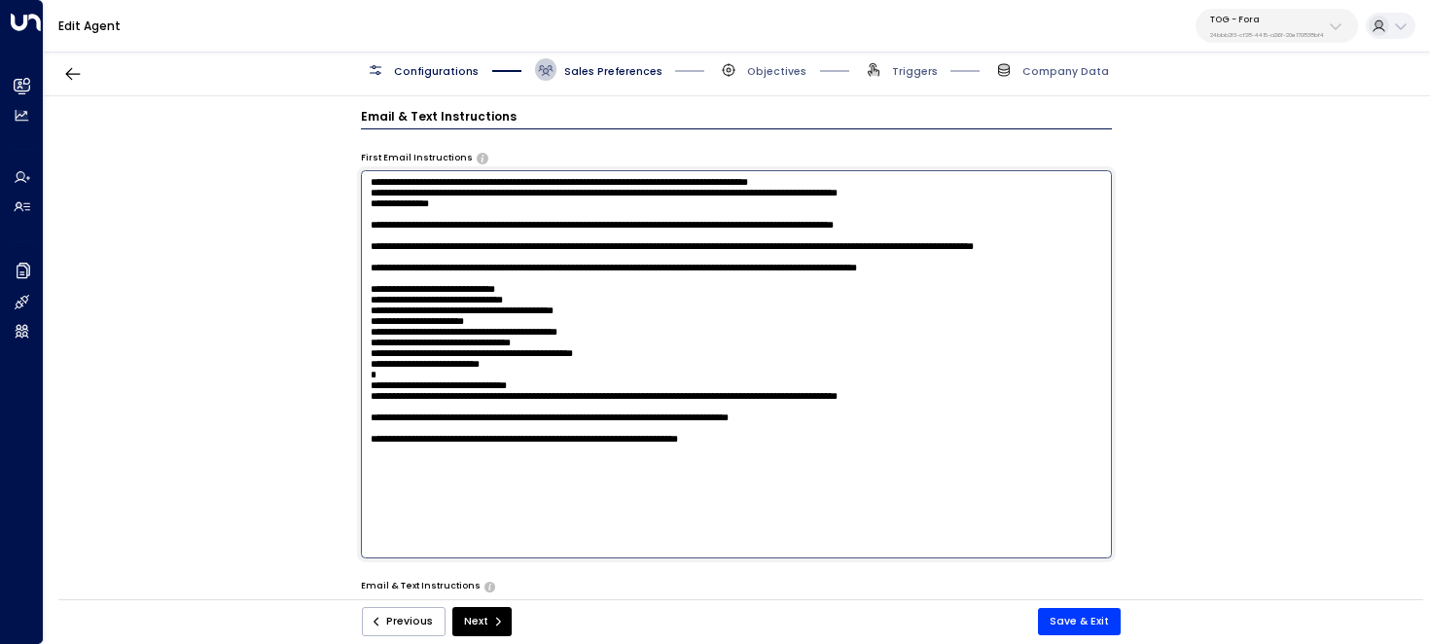
click at [523, 426] on textarea at bounding box center [737, 363] width 752 height 387
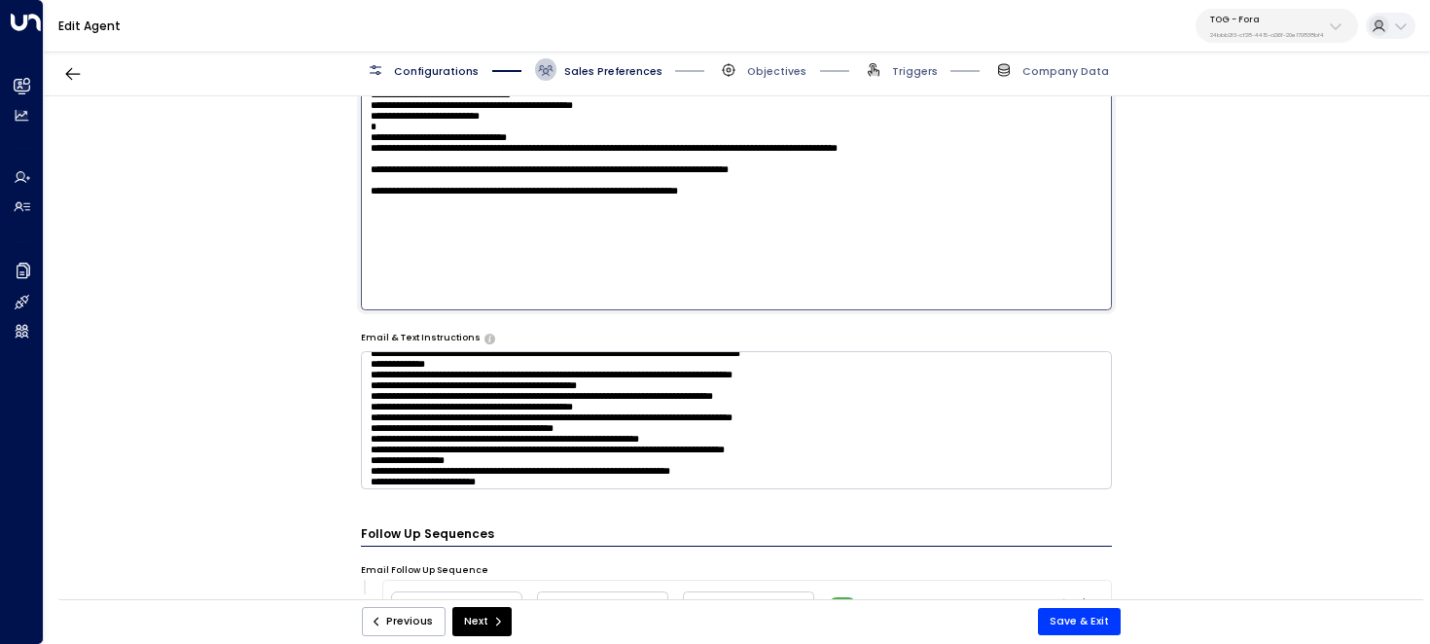
scroll to position [566, 0]
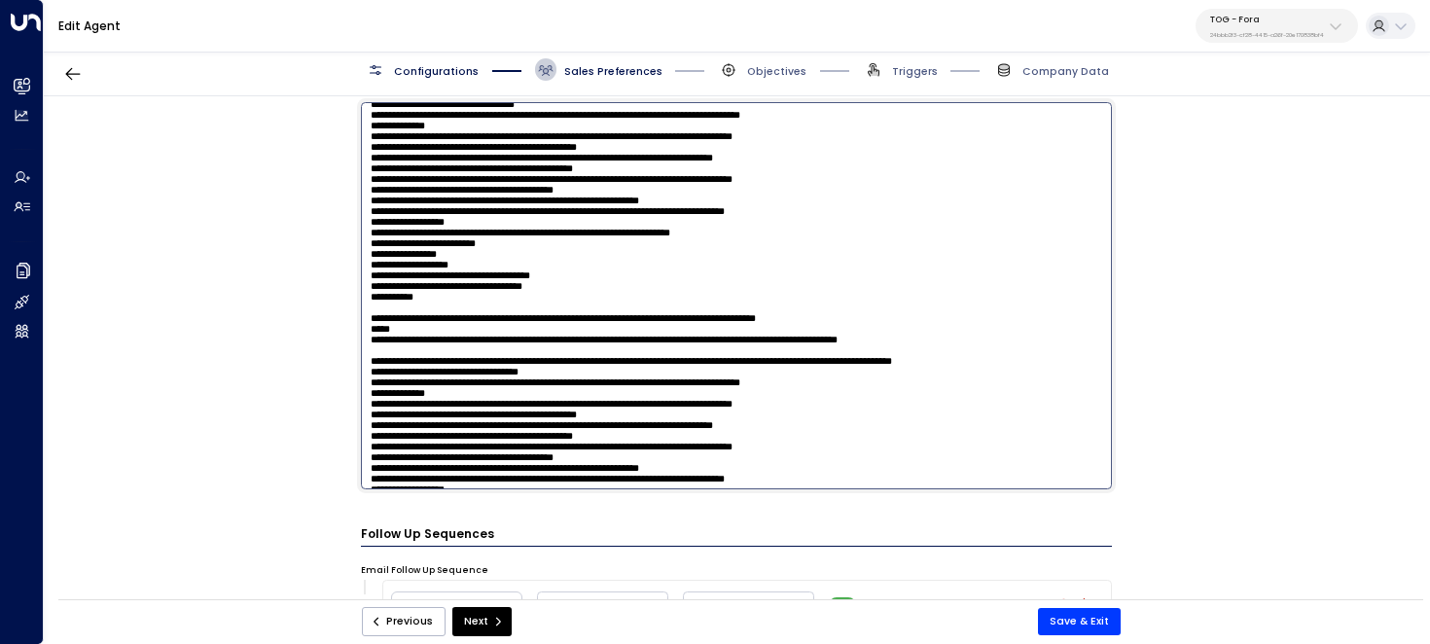
click at [1084, 414] on textarea at bounding box center [737, 295] width 752 height 387
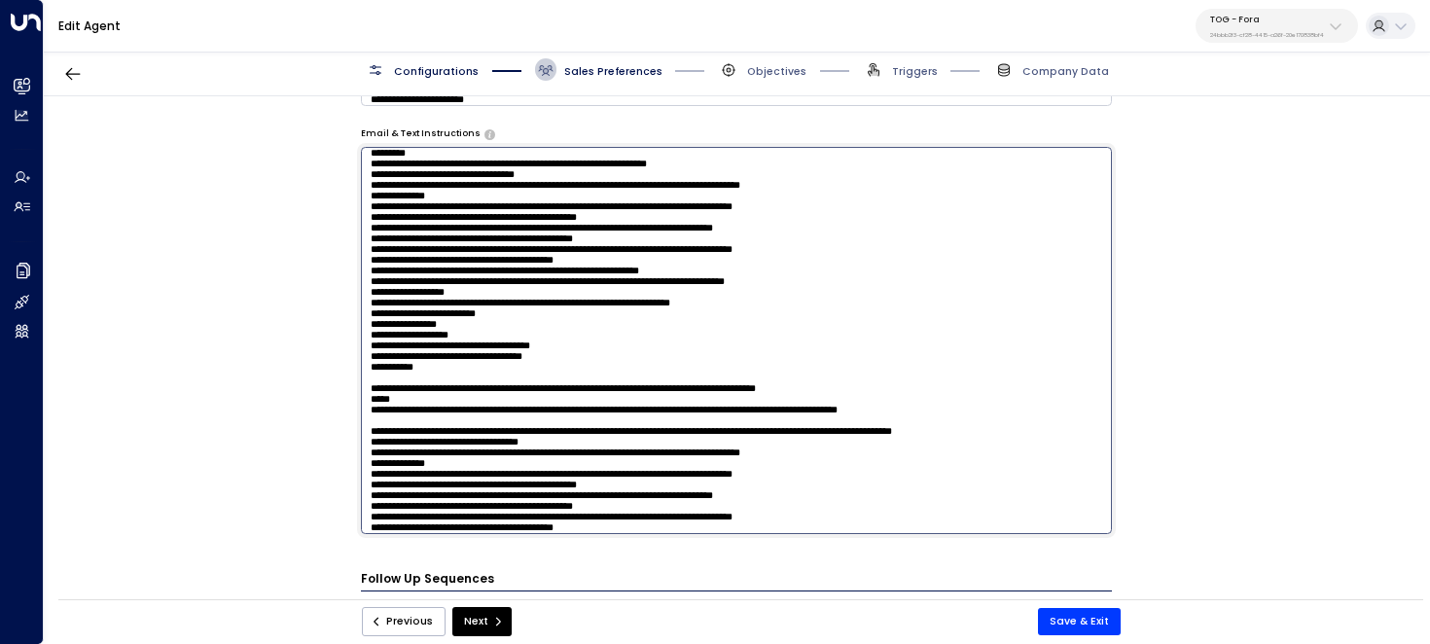
scroll to position [537, 0]
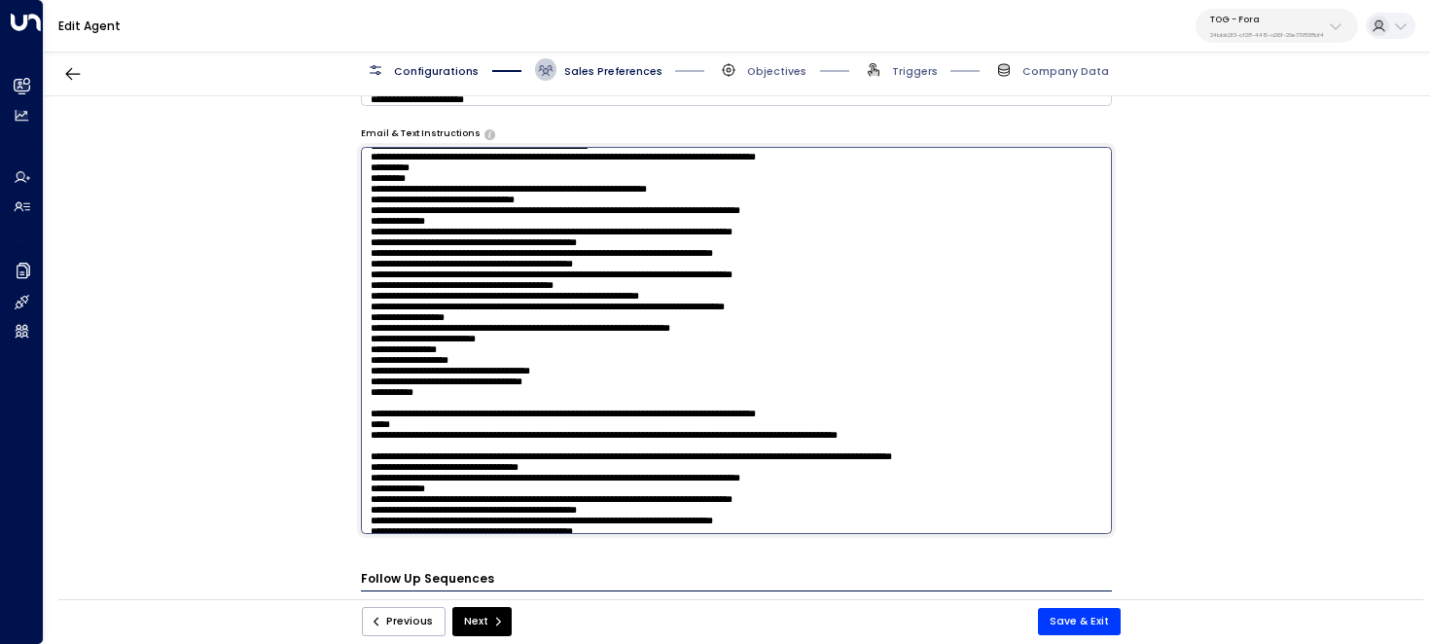
click at [693, 269] on textarea at bounding box center [737, 340] width 752 height 387
click at [702, 268] on textarea at bounding box center [737, 340] width 752 height 387
click at [873, 277] on textarea at bounding box center [737, 340] width 752 height 387
drag, startPoint x: 603, startPoint y: 300, endPoint x: 334, endPoint y: 259, distance: 272.5
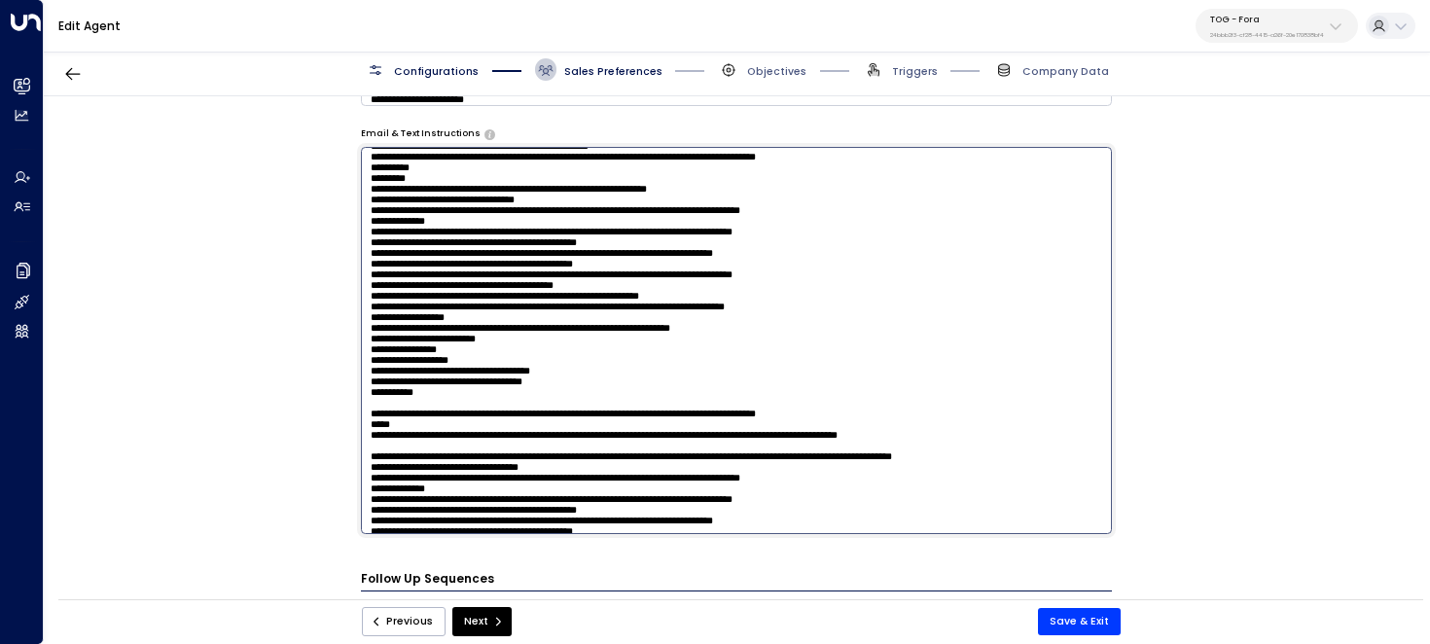
click at [334, 259] on div "**********" at bounding box center [736, 352] width 1385 height 513
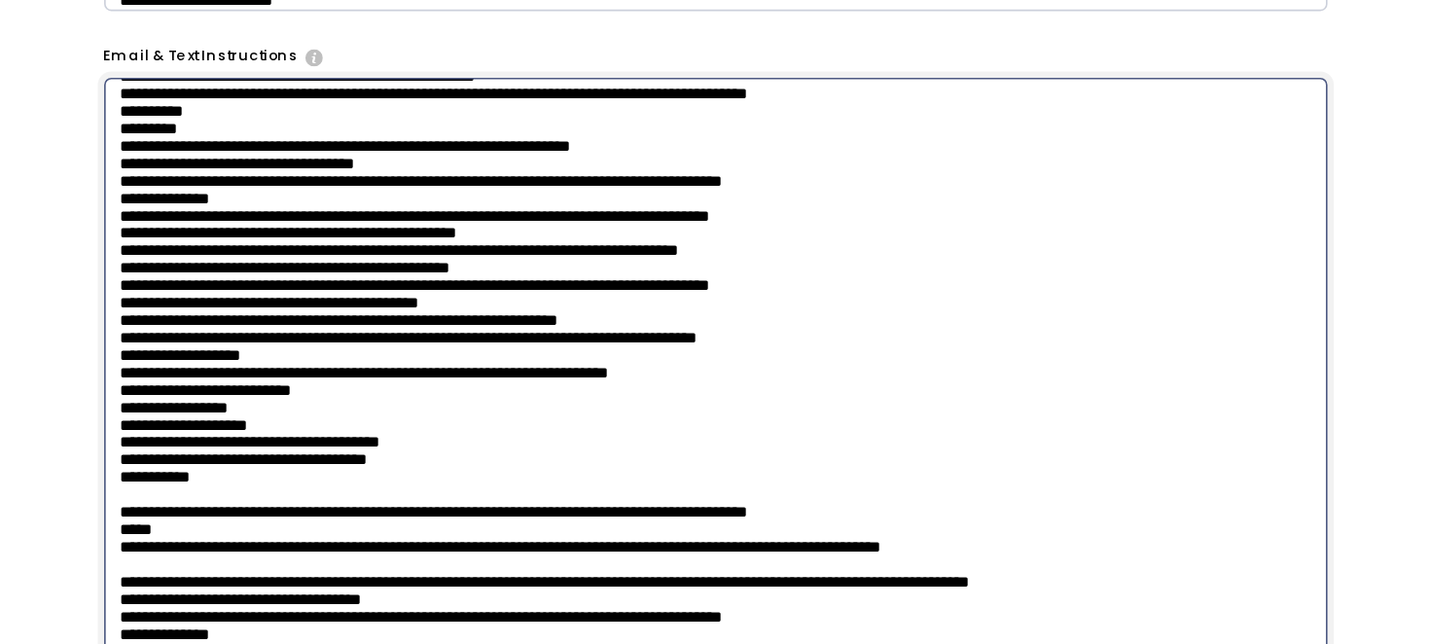
type textarea "**********"
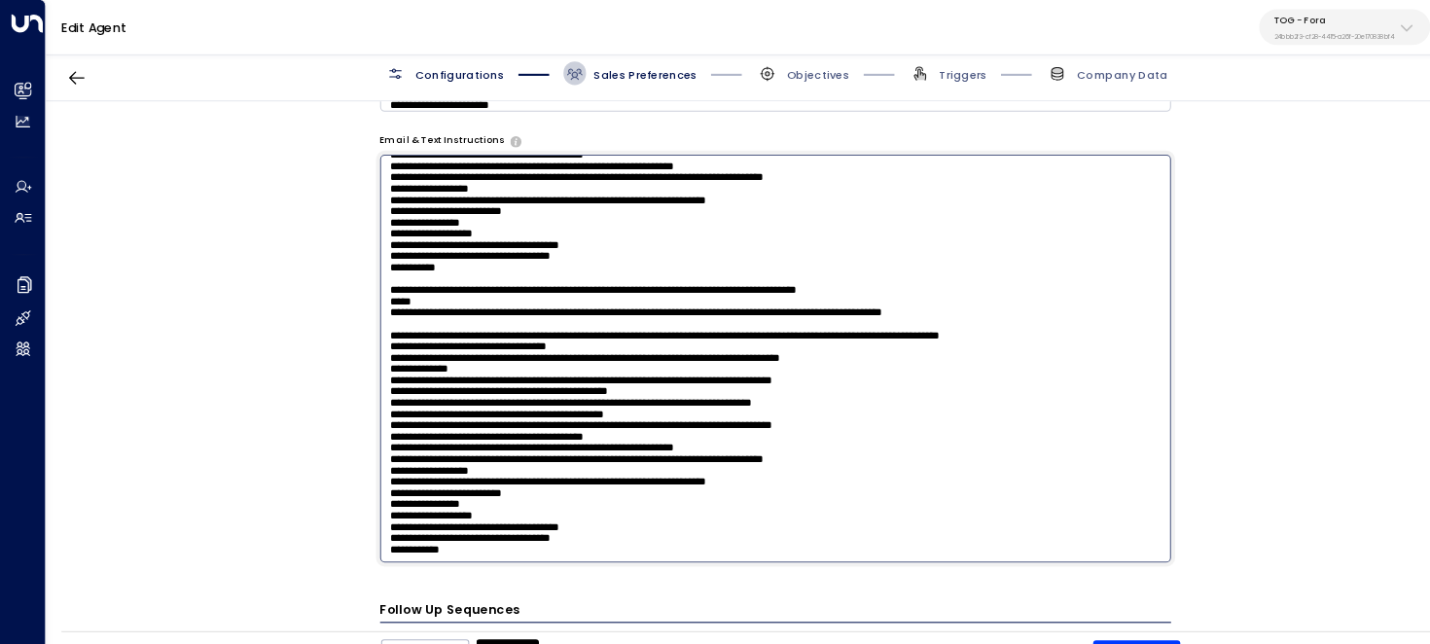
scroll to position [1182, 0]
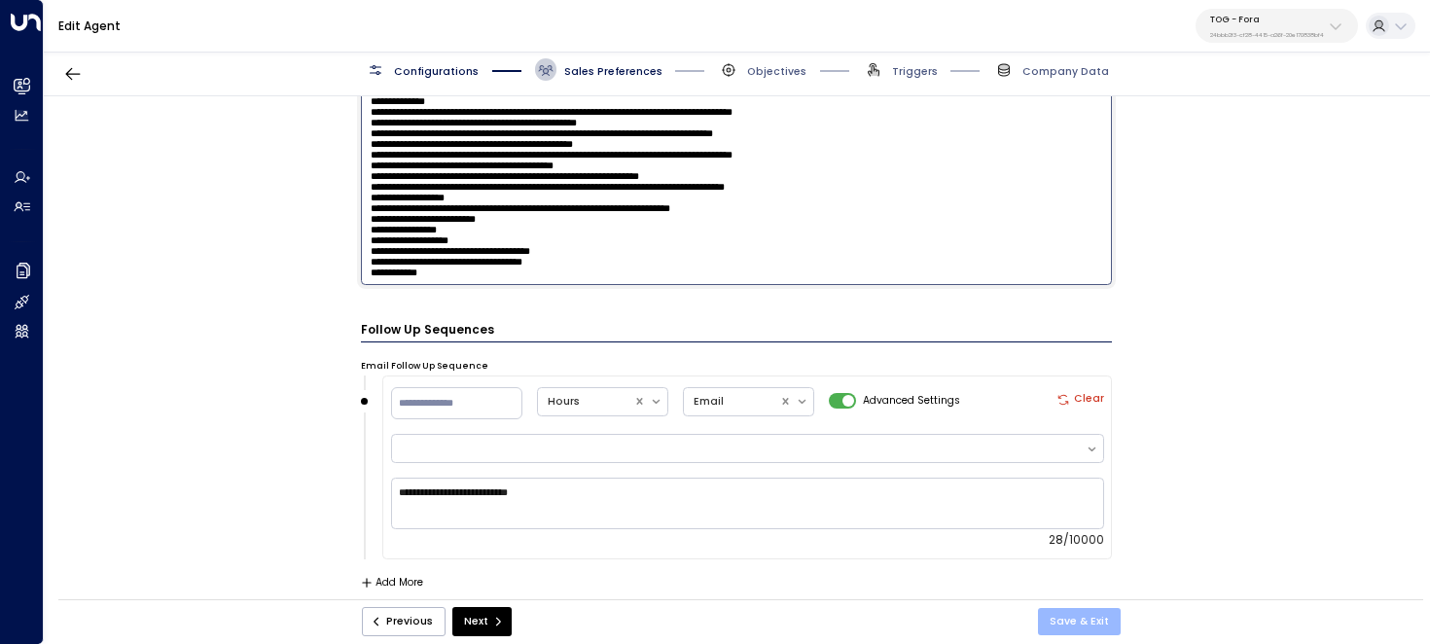
click at [1082, 616] on button "Save & Exit" at bounding box center [1079, 621] width 83 height 27
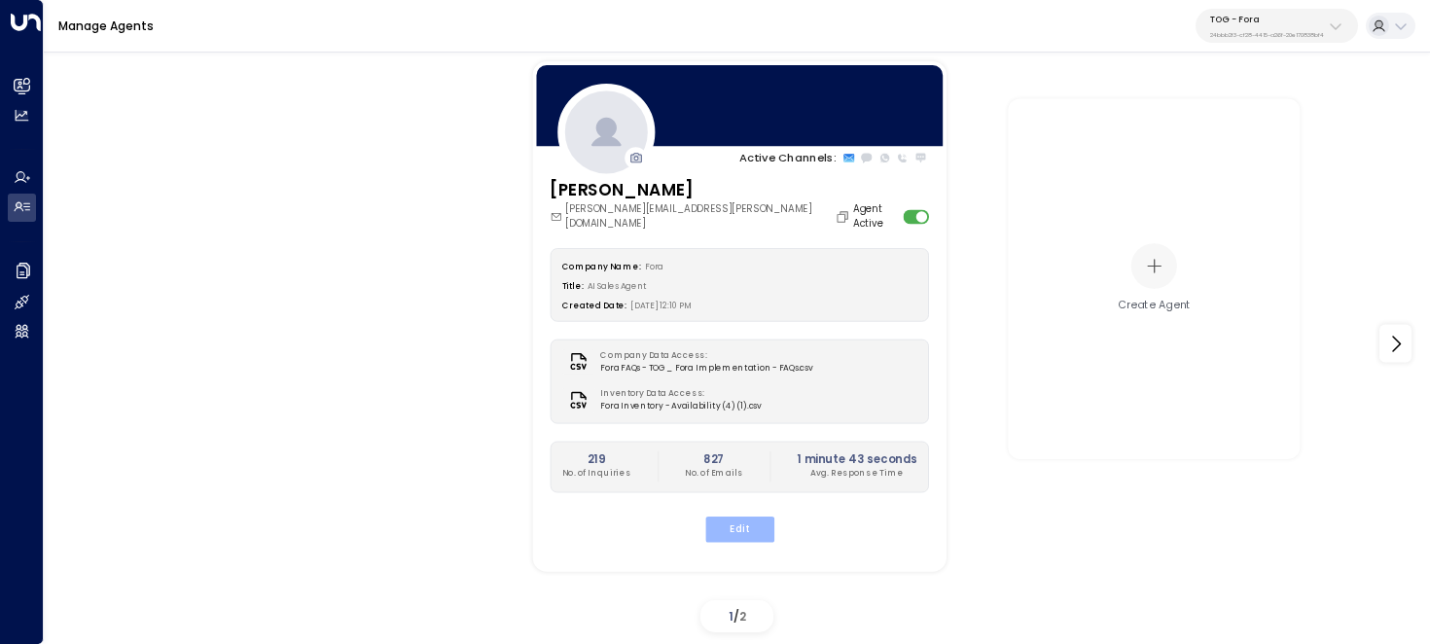
click at [741, 516] on button "Edit" at bounding box center [738, 528] width 69 height 25
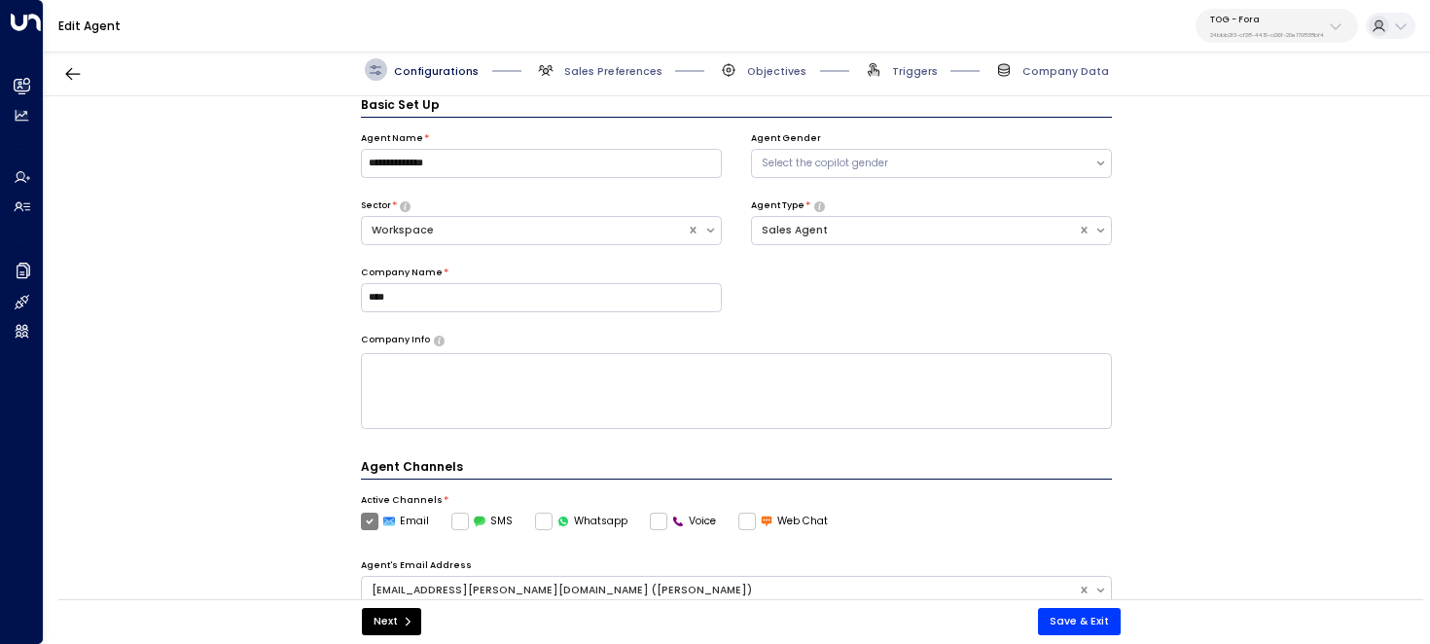
scroll to position [476, 0]
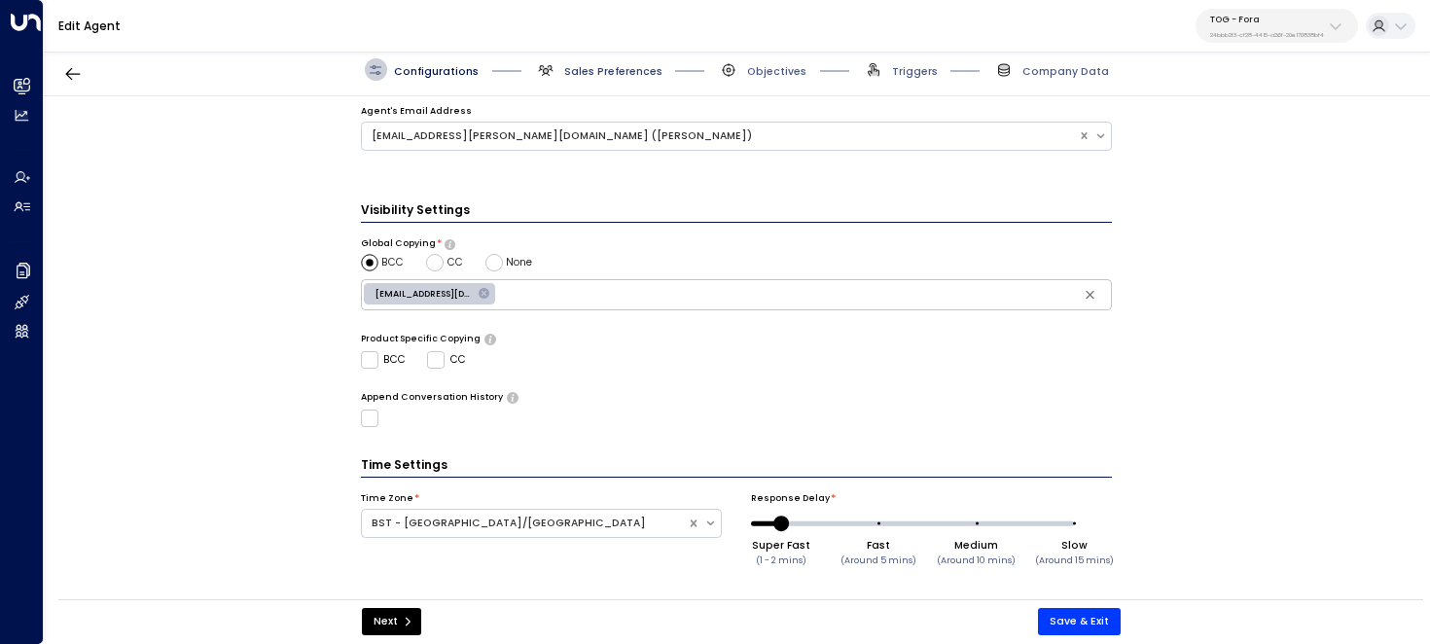
click at [607, 69] on span "Sales Preferences" at bounding box center [613, 71] width 98 height 15
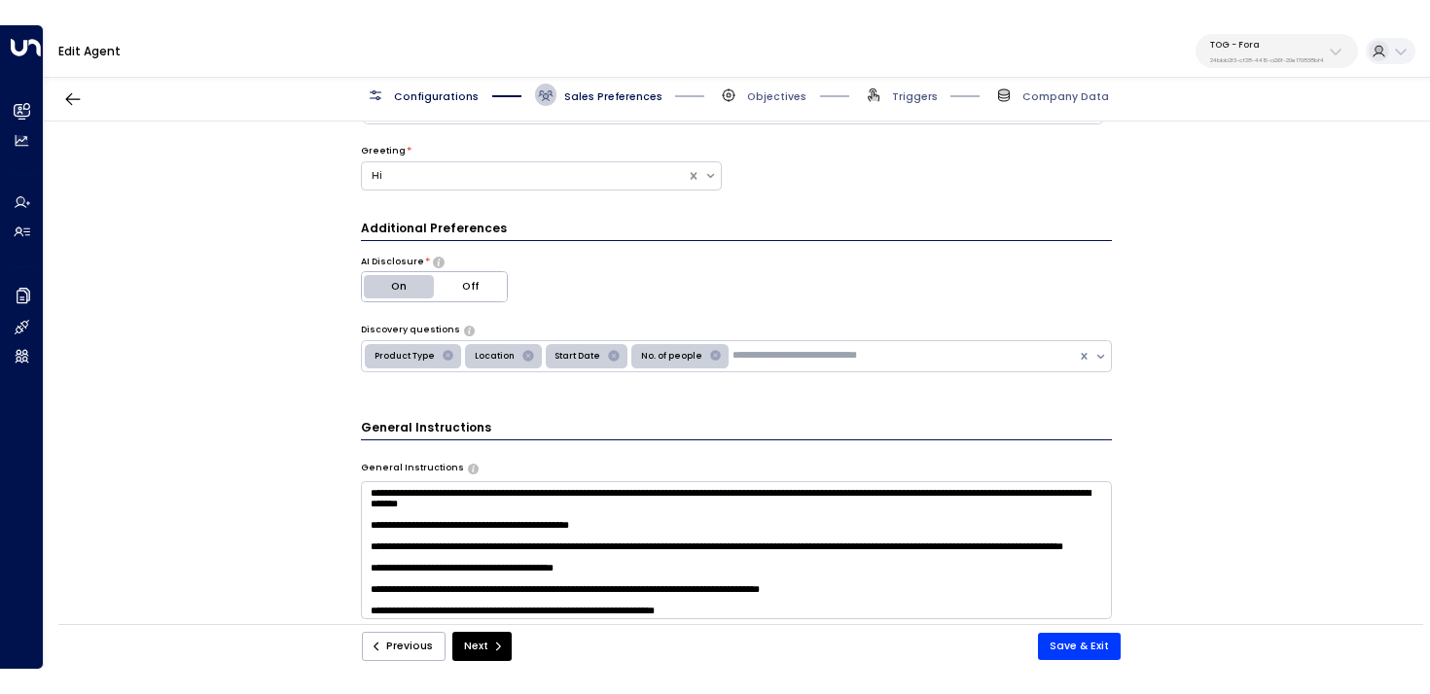
scroll to position [794, 0]
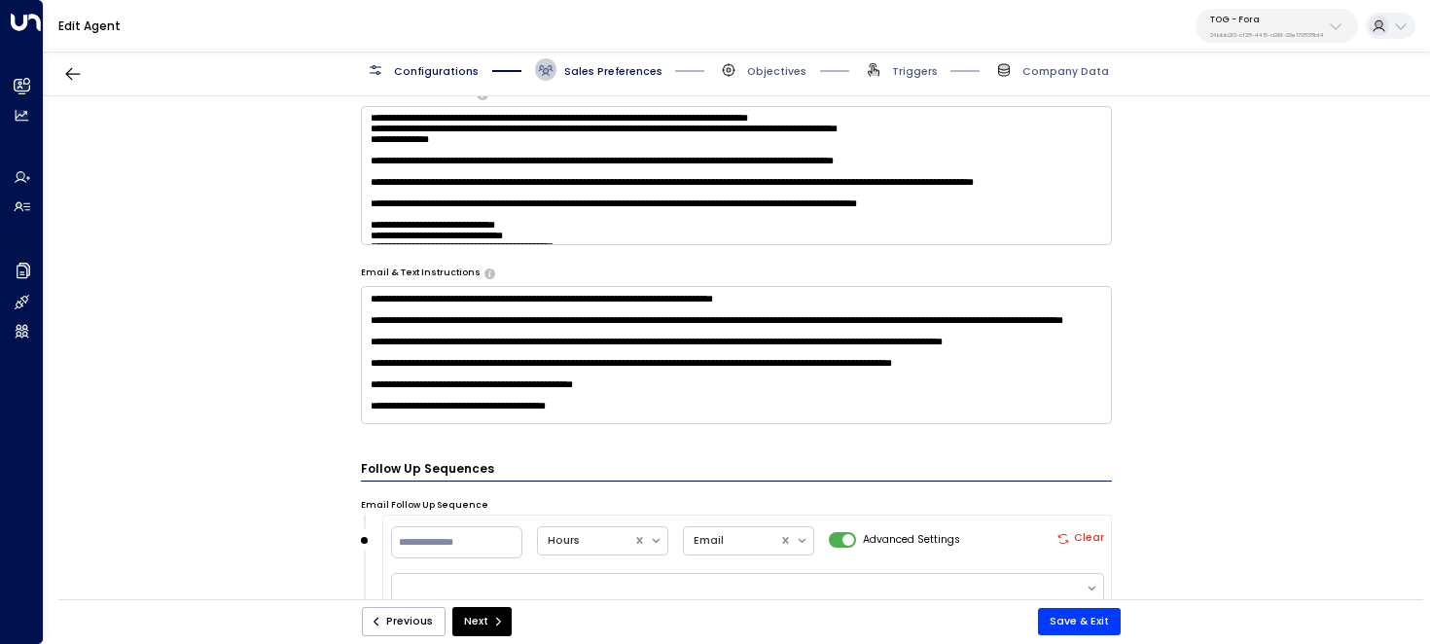
click at [652, 355] on textarea at bounding box center [737, 355] width 752 height 138
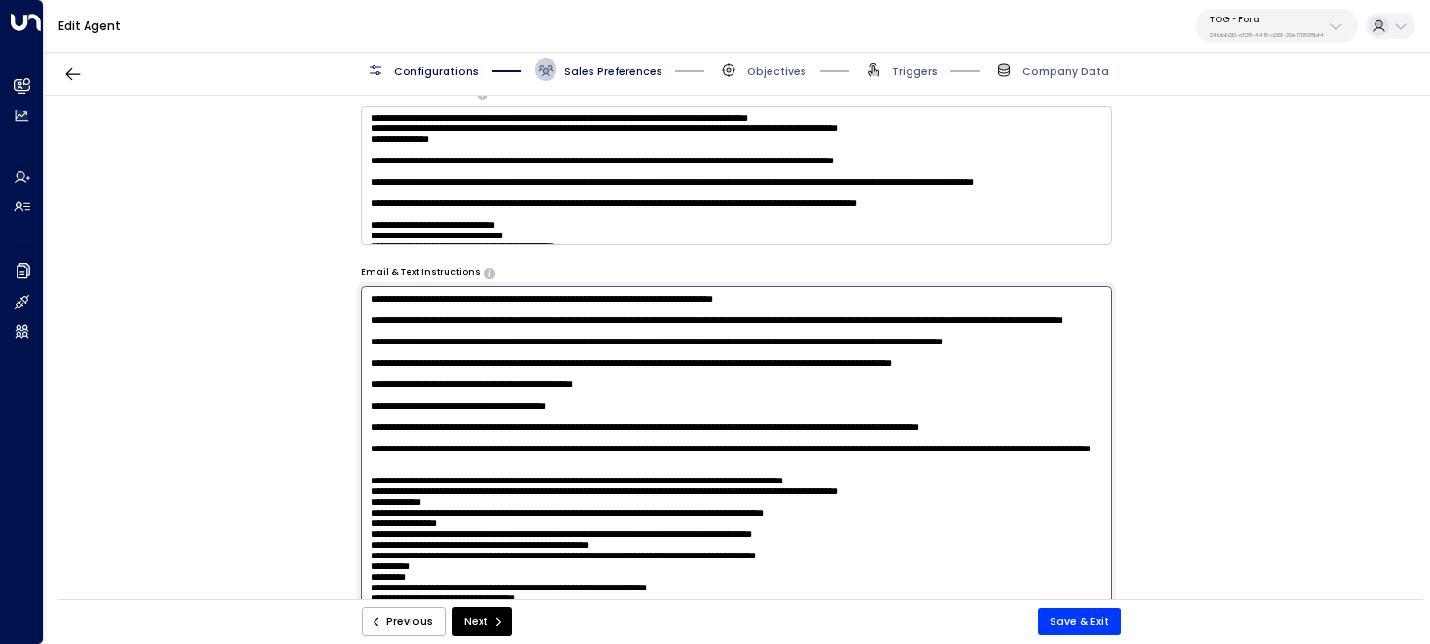
click at [666, 356] on textarea at bounding box center [737, 479] width 752 height 387
click at [509, 353] on textarea at bounding box center [737, 479] width 752 height 387
click at [573, 353] on textarea at bounding box center [737, 479] width 752 height 387
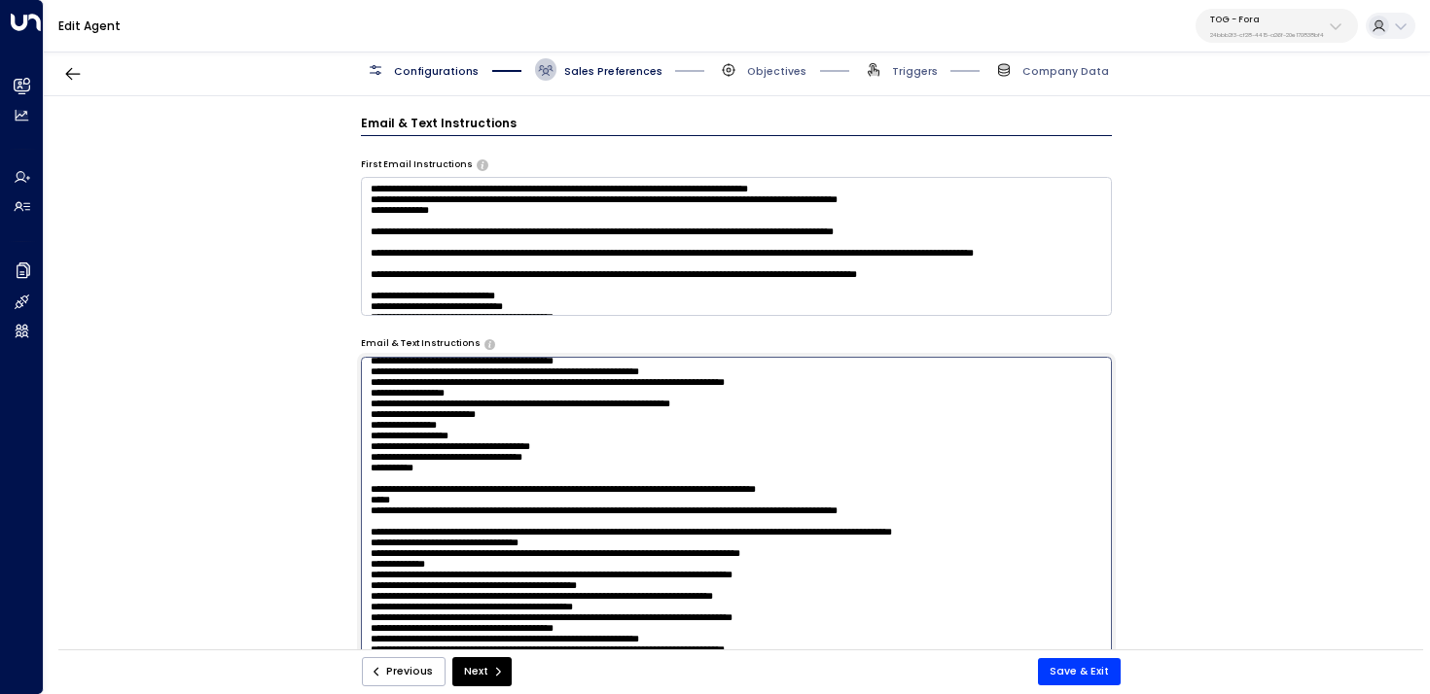
scroll to position [614, 0]
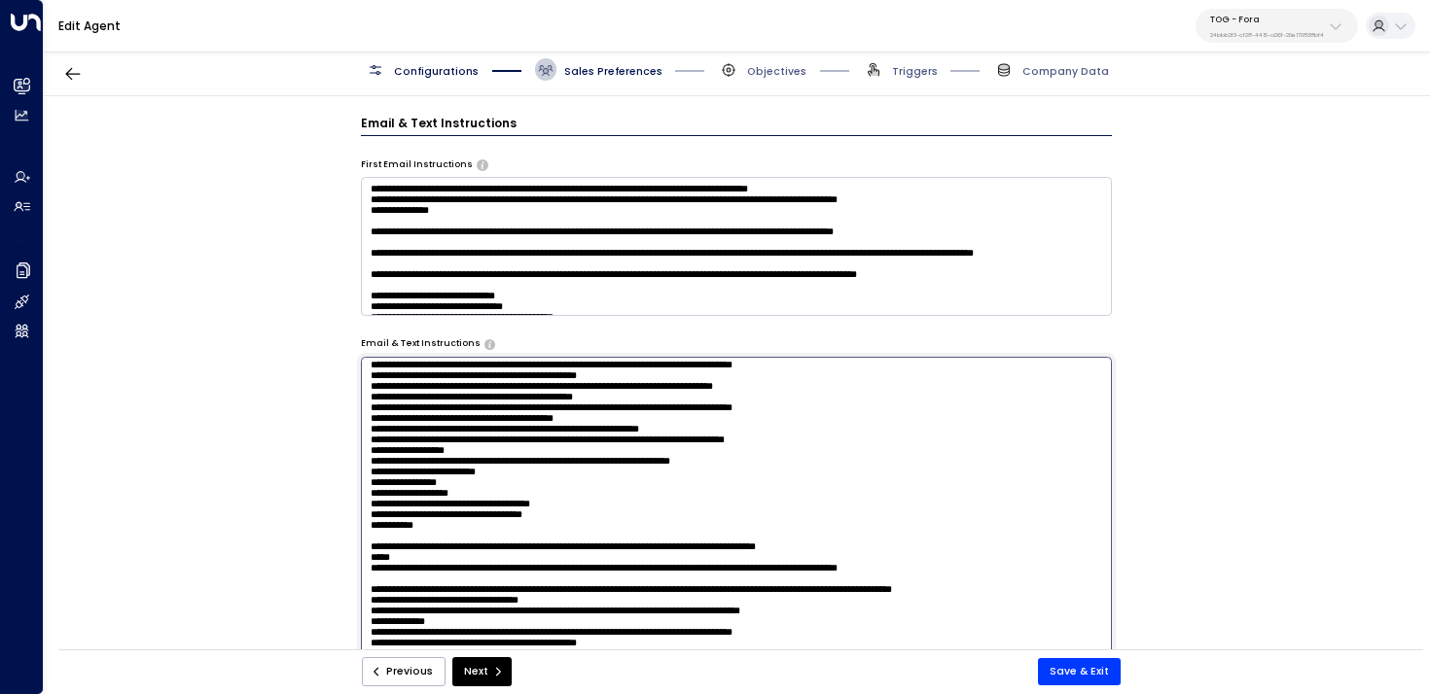
click at [634, 421] on textarea at bounding box center [737, 550] width 752 height 387
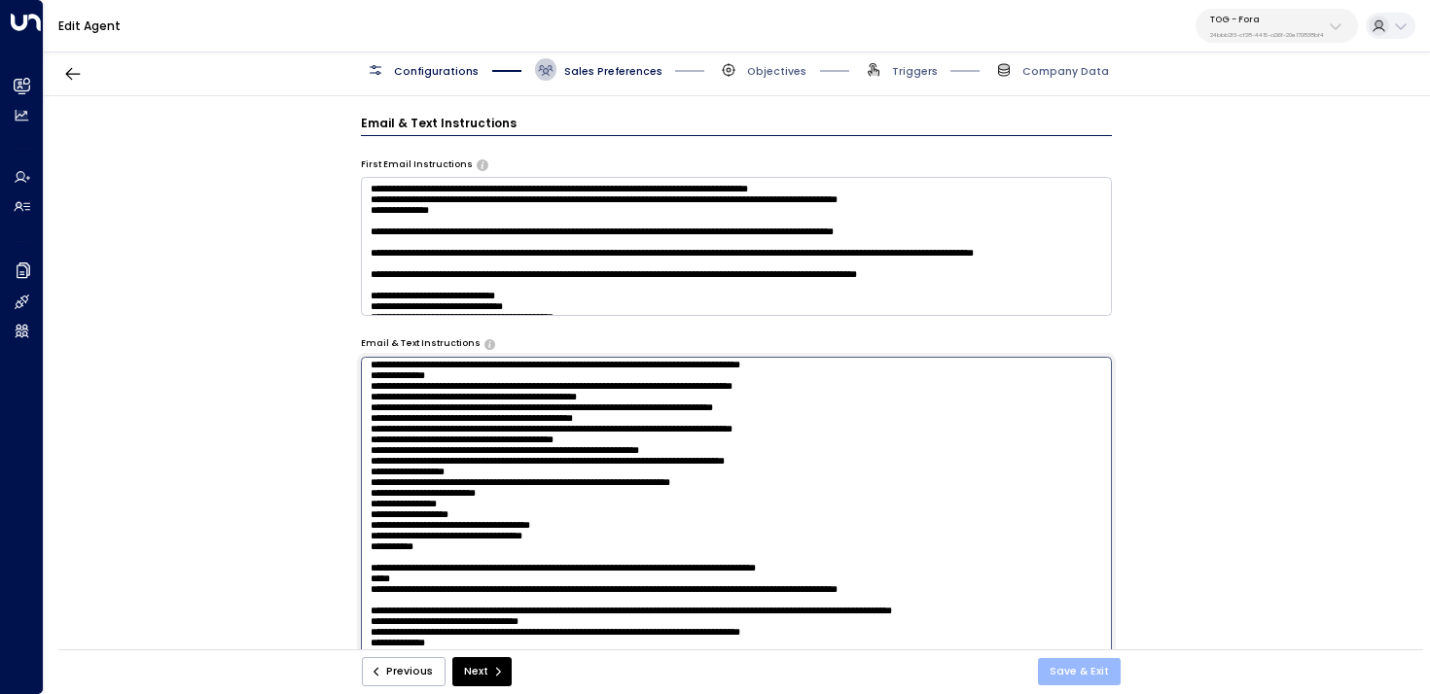
type textarea "**********"
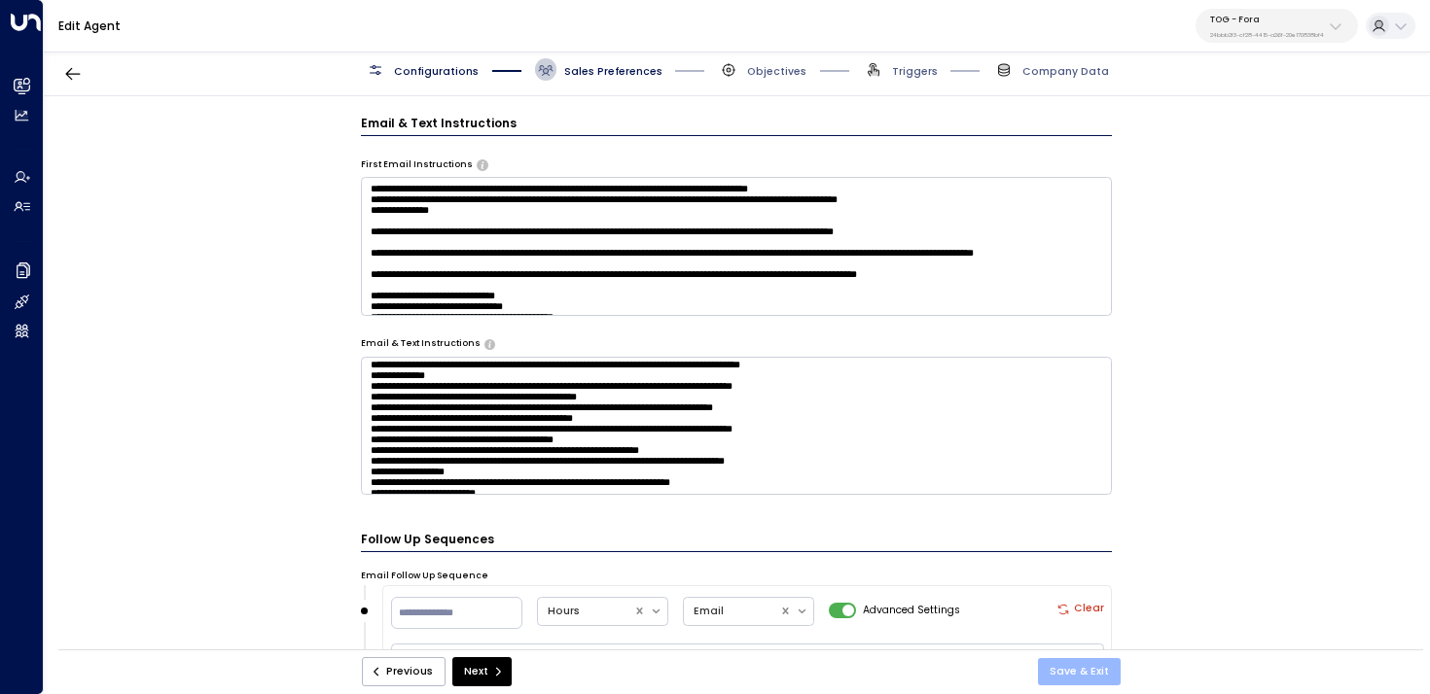
click at [1085, 662] on button "Save & Exit" at bounding box center [1079, 671] width 83 height 27
